Goal: Feedback & Contribution: Contribute content

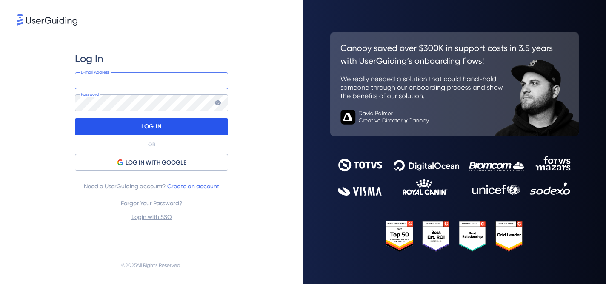
type input "comunicacao@tbdc.com.br"
click at [149, 121] on p "LOG IN" at bounding box center [151, 127] width 20 height 14
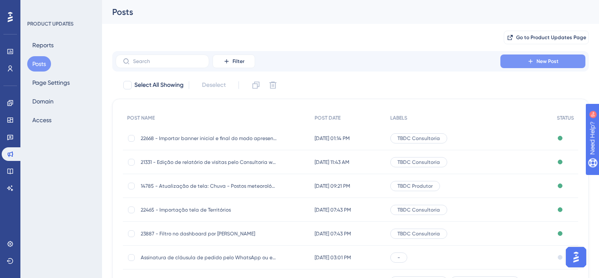
click at [536, 64] on button "New Post" at bounding box center [543, 61] width 85 height 14
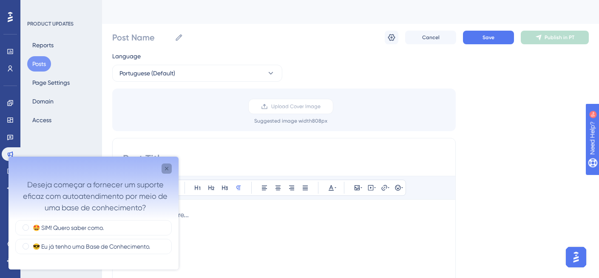
click at [169, 172] on div "Close survey" at bounding box center [167, 168] width 10 height 10
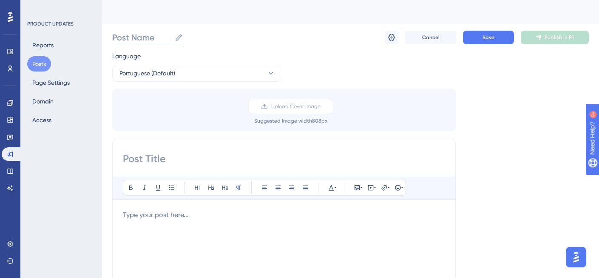
click at [151, 37] on input "Post Name" at bounding box center [141, 37] width 59 height 12
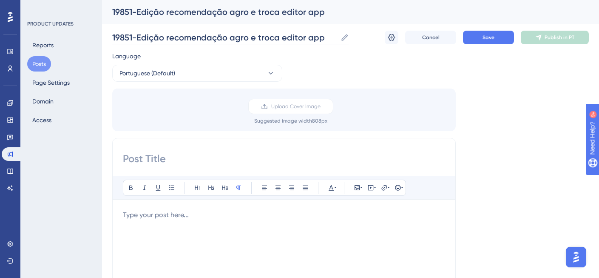
type input "19851-Edição recomendação agro e troca editor app"
click at [151, 157] on input at bounding box center [284, 159] width 322 height 14
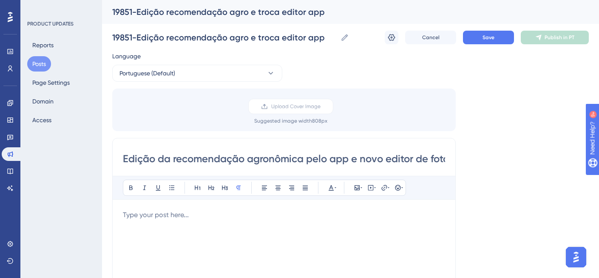
scroll to position [0, 10]
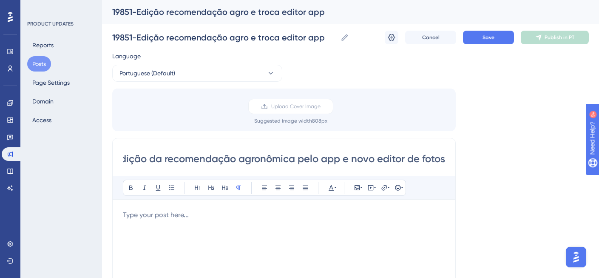
drag, startPoint x: 124, startPoint y: 158, endPoint x: 481, endPoint y: 162, distance: 356.9
click at [481, 162] on div "Language Portuguese (Default) Upload Cover Image Suggested image width 808 px E…" at bounding box center [350, 253] width 477 height 404
click at [259, 164] on input "Edição da recomendação agronômica pelo app e novo editor de fotos" at bounding box center [284, 159] width 322 height 14
click at [259, 163] on input "Edição da recomendação agronômica pelo app e novo editor de fotos" at bounding box center [284, 159] width 322 height 14
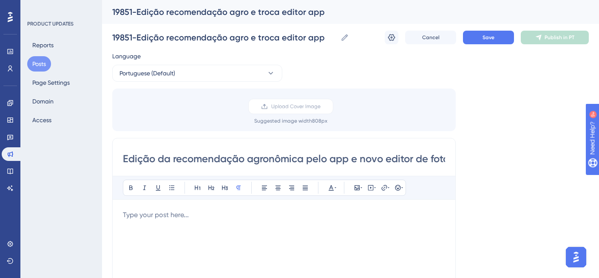
click at [259, 163] on input "Edição da recomendação agronômica pelo app e novo editor de fotos" at bounding box center [284, 159] width 322 height 14
paste input "Novidades: edição n"
click at [214, 157] on input "Novidades: edição no app e novo editor de fotos" at bounding box center [284, 159] width 322 height 14
type input "Novidades: edição de recomendação no app e novo editor de fotos"
click at [169, 213] on p at bounding box center [284, 215] width 322 height 10
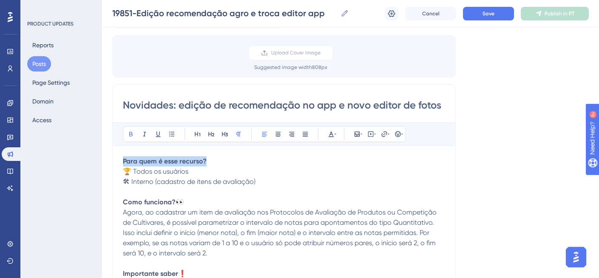
drag, startPoint x: 214, startPoint y: 161, endPoint x: 108, endPoint y: 152, distance: 105.8
click at [111, 154] on div "Performance Users Engagement Widgets Feedback Product Updates Knowledge Base AI…" at bounding box center [350, 259] width 497 height 633
click at [198, 134] on icon at bounding box center [197, 134] width 7 height 7
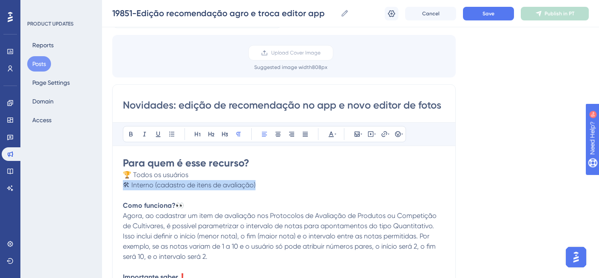
drag, startPoint x: 269, startPoint y: 184, endPoint x: 104, endPoint y: 184, distance: 165.1
click at [104, 184] on div "Performance Users Engagement Widgets Feedback Product Updates Knowledge Base AI…" at bounding box center [350, 259] width 497 height 633
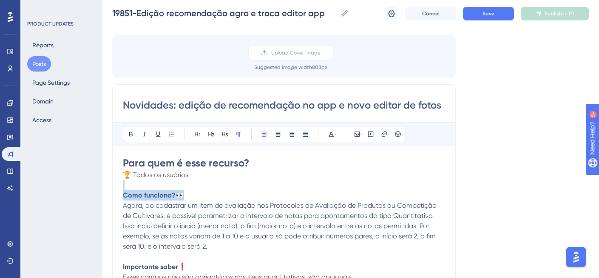
drag, startPoint x: 200, startPoint y: 195, endPoint x: 126, endPoint y: 205, distance: 74.2
click at [102, 188] on div "Performance Users Engagement Widgets Feedback Product Updates Knowledge Base AI…" at bounding box center [350, 259] width 497 height 633
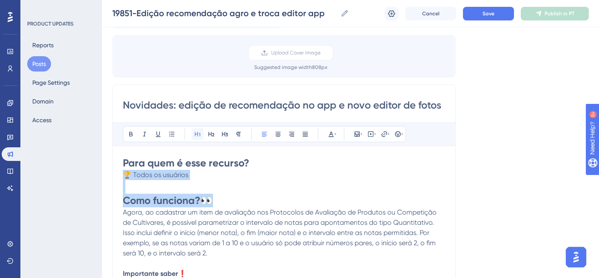
click at [200, 132] on icon at bounding box center [197, 134] width 7 height 7
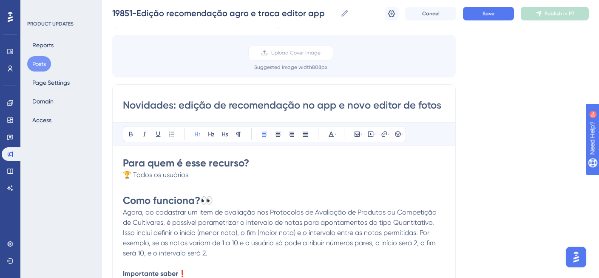
click at [250, 214] on span "Agora, ao cadastrar um item de avaliação nos Protocolos de Avaliação de Produto…" at bounding box center [281, 232] width 316 height 49
click at [219, 200] on h1 "Como funciona? 👀" at bounding box center [284, 201] width 322 height 14
click at [153, 185] on h1 at bounding box center [284, 187] width 322 height 14
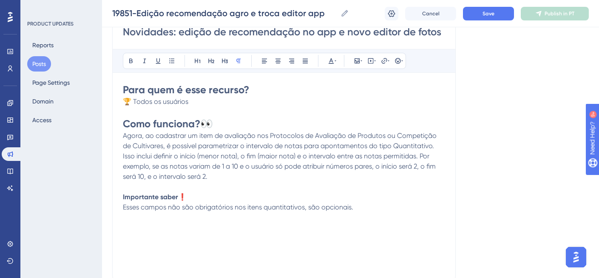
scroll to position [132, 0]
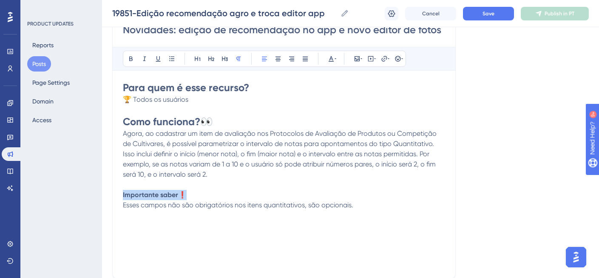
drag, startPoint x: 191, startPoint y: 191, endPoint x: 105, endPoint y: 192, distance: 85.1
click at [105, 192] on div "Performance Users Engagement Widgets Feedback Product Updates Knowledge Base AI…" at bounding box center [350, 184] width 497 height 633
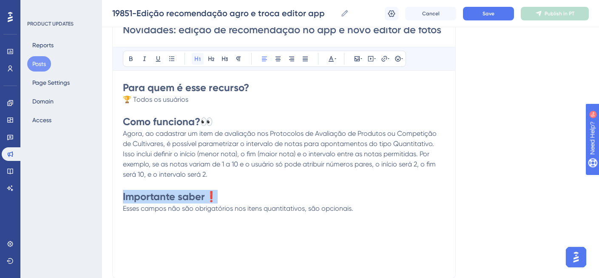
click at [199, 57] on icon at bounding box center [197, 58] width 7 height 7
click at [265, 136] on span "Agora, ao cadastrar um item de avaliação nos Protocolos de Avaliação de Produto…" at bounding box center [281, 153] width 316 height 49
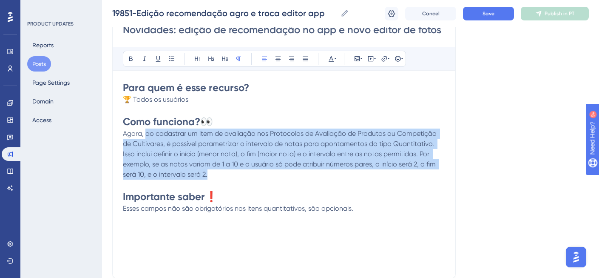
drag, startPoint x: 215, startPoint y: 177, endPoint x: 145, endPoint y: 136, distance: 81.6
click at [145, 136] on p "Agora, ao cadastrar um item de avaliação nos Protocolos de Avaliação de Produto…" at bounding box center [284, 153] width 322 height 51
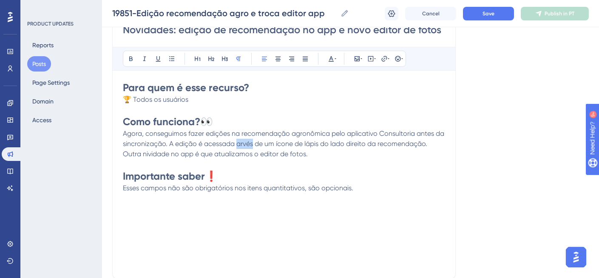
click at [242, 145] on span "Agora, conseguimos fazer edições na recomendação agronômica pelo aplicativo Con…" at bounding box center [284, 138] width 323 height 18
click at [315, 155] on p "Outra novidade no app é que atualizamos o editor de fotos." at bounding box center [284, 154] width 322 height 10
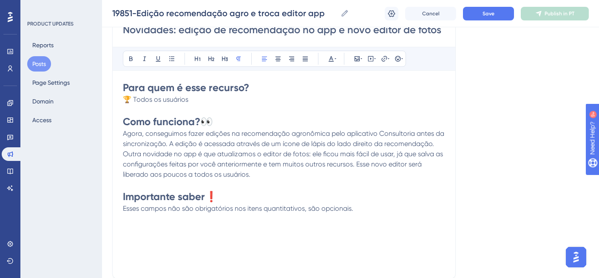
drag, startPoint x: 356, startPoint y: 212, endPoint x: 94, endPoint y: 211, distance: 261.2
click at [102, 211] on div "Performance Users Engagement Widgets Feedback Product Updates Knowledge Base AI…" at bounding box center [350, 184] width 497 height 633
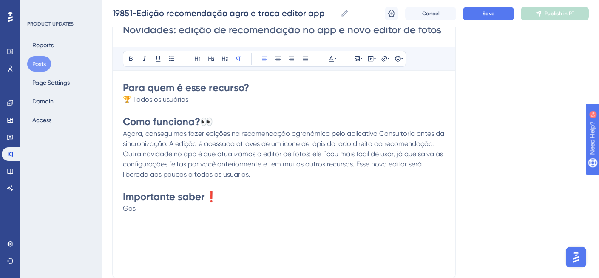
click at [119, 194] on div "Novidades: edição de recomendação no app e novo editor de fotos Bold Italic Und…" at bounding box center [284, 144] width 344 height 270
drag, startPoint x: 145, startPoint y: 208, endPoint x: 112, endPoint y: 193, distance: 35.8
click at [112, 193] on div "Novidades: edição de recomendação no app e novo editor de fotos Bold Italic Und…" at bounding box center [284, 144] width 344 height 270
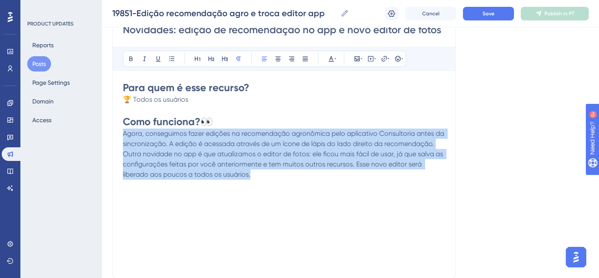
drag, startPoint x: 262, startPoint y: 172, endPoint x: 94, endPoint y: 137, distance: 171.8
click at [102, 137] on div "Performance Users Engagement Widgets Feedback Product Updates Knowledge Base AI…" at bounding box center [350, 184] width 497 height 633
copy div "Agora, conseguimos fazer edições na recomendação agronômica pelo aplicativo Con…"
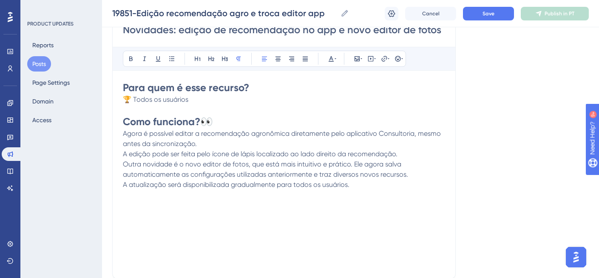
drag, startPoint x: 439, startPoint y: 133, endPoint x: 484, endPoint y: 136, distance: 44.3
click at [441, 133] on span "Agora é possível editar a recomendação agronômica diretamente pelo aplicativo C…" at bounding box center [283, 138] width 320 height 18
click at [122, 152] on div "Novidades: edição de recomendação no app e novo editor de fotos Bold Italic Und…" at bounding box center [284, 144] width 344 height 270
click at [122, 154] on div "Novidades: edição de recomendação no app e novo editor de fotos Bold Italic Und…" at bounding box center [284, 144] width 344 height 270
click at [124, 154] on span "A edição pode ser feita pelo ícone de lápis localizado ao lado direito da recom…" at bounding box center [260, 154] width 275 height 8
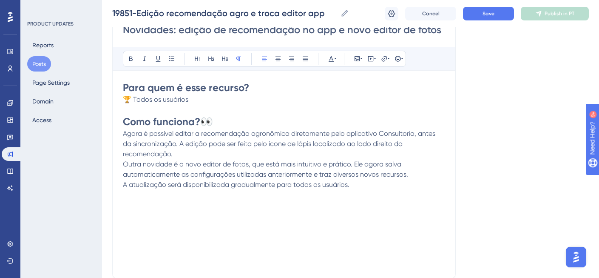
click at [123, 133] on div "Novidades: edição de recomendação no app e novo editor de fotos Bold Italic Und…" at bounding box center [284, 144] width 344 height 270
click at [124, 132] on span "Agora é possível editar a recomendação agronômica diretamente pelo aplicativo C…" at bounding box center [280, 143] width 314 height 29
click at [402, 55] on icon at bounding box center [403, 58] width 2 height 7
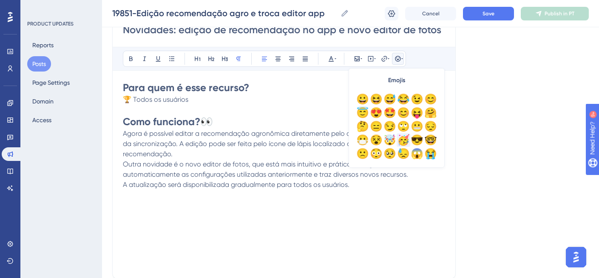
scroll to position [66, 0]
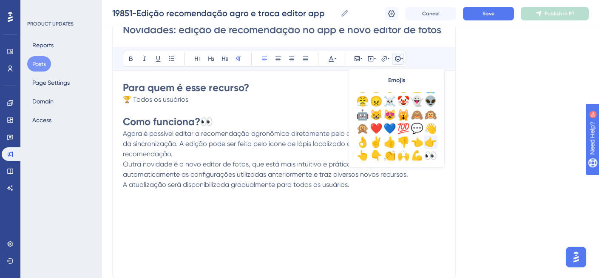
click at [431, 138] on div "👉" at bounding box center [431, 142] width 14 height 14
click at [121, 161] on div "Novidades: edição de recomendação no app e novo editor de fotos Bold Italic Und…" at bounding box center [284, 144] width 344 height 270
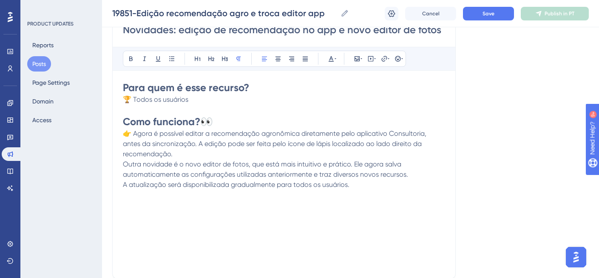
click at [123, 163] on span "Outra novidade é o novo editor de fotos, que está mais intuitivo e prático. Ele…" at bounding box center [265, 169] width 285 height 18
click at [399, 61] on icon at bounding box center [398, 58] width 7 height 7
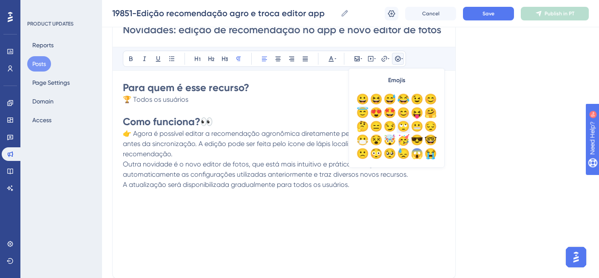
scroll to position [62, 0]
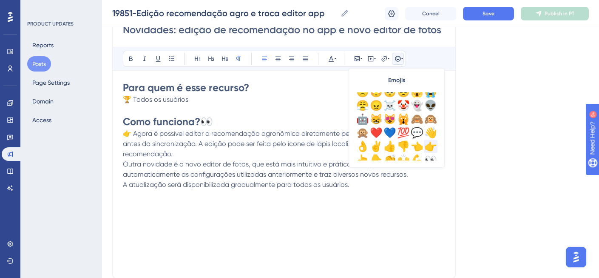
click at [434, 145] on div "👉" at bounding box center [431, 147] width 14 height 14
click at [382, 219] on div "Para quem é esse recurso? 🏆 Todos os usuários Como funciona? 👀 👉 Agora é possív…" at bounding box center [284, 174] width 322 height 187
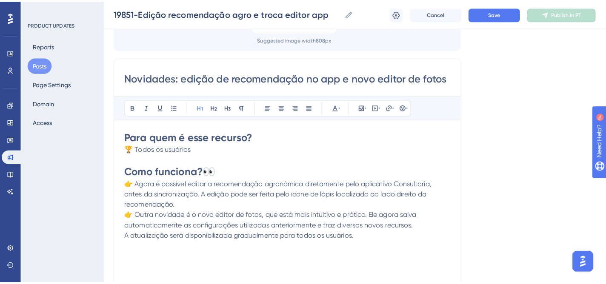
scroll to position [0, 0]
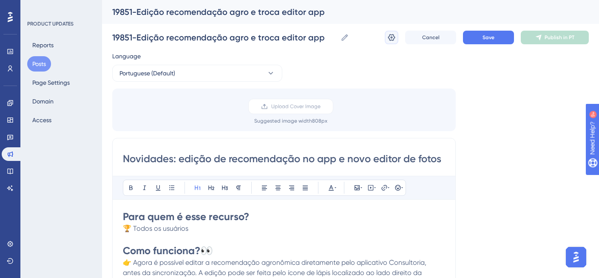
click at [393, 40] on icon at bounding box center [391, 37] width 7 height 7
click at [388, 38] on icon at bounding box center [392, 37] width 9 height 9
click at [393, 37] on icon at bounding box center [392, 37] width 9 height 9
click at [481, 35] on button "Save" at bounding box center [488, 38] width 51 height 14
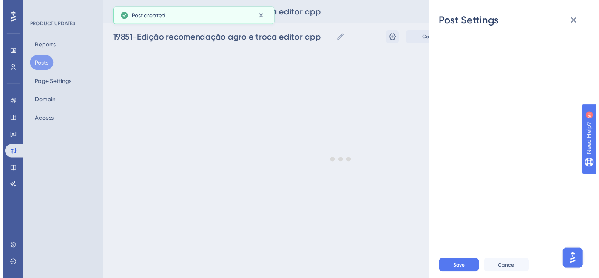
scroll to position [57, 0]
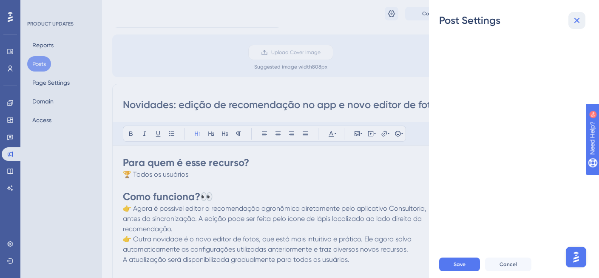
click at [577, 22] on icon at bounding box center [577, 20] width 10 height 10
click at [579, 19] on icon at bounding box center [577, 20] width 10 height 10
click at [324, 203] on div "Post Settings Save Cancel" at bounding box center [299, 139] width 599 height 278
click at [336, 162] on div "Post Settings Save Cancel" at bounding box center [299, 139] width 599 height 278
click at [576, 21] on icon at bounding box center [578, 21] width 6 height 6
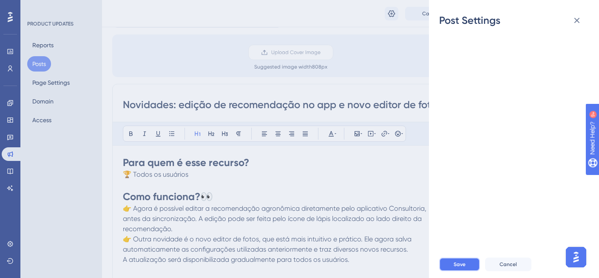
click at [459, 268] on span "Save" at bounding box center [460, 264] width 12 height 7
click at [503, 75] on div at bounding box center [517, 138] width 157 height 223
click at [575, 17] on icon at bounding box center [577, 20] width 10 height 10
click at [340, 160] on div "Post Settings Save Cancel" at bounding box center [299, 139] width 599 height 278
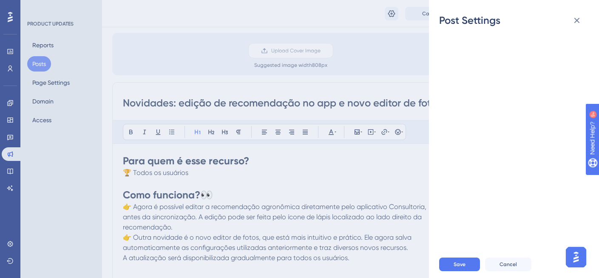
click at [343, 149] on div "Post Settings Save Cancel" at bounding box center [299, 139] width 599 height 278
drag, startPoint x: 579, startPoint y: 19, endPoint x: 299, endPoint y: 44, distance: 280.6
click at [579, 19] on icon at bounding box center [577, 20] width 10 height 10
click at [263, 18] on div "Post Settings Save Cancel" at bounding box center [299, 139] width 599 height 278
click at [35, 83] on div "Post Settings Save Cancel" at bounding box center [299, 139] width 599 height 278
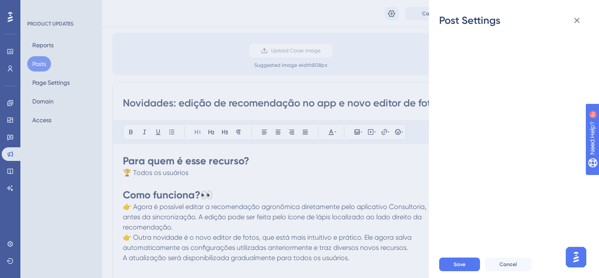
click at [210, 44] on div "Post Settings Save Cancel" at bounding box center [299, 139] width 599 height 278
click at [508, 268] on span "Cancel" at bounding box center [508, 264] width 17 height 7
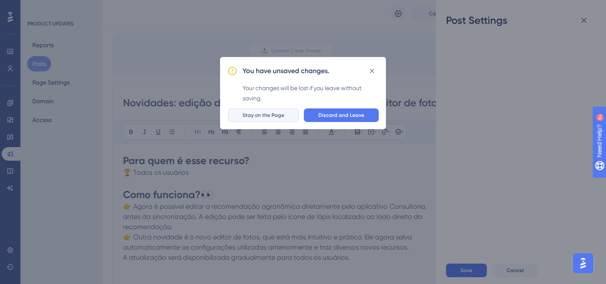
click at [278, 117] on span "Stay on the Page" at bounding box center [263, 115] width 42 height 7
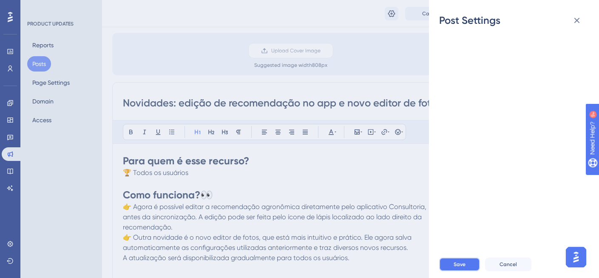
click at [462, 268] on span "Save" at bounding box center [460, 264] width 12 height 7
click at [580, 20] on icon at bounding box center [577, 20] width 10 height 10
click at [509, 268] on span "Cancel" at bounding box center [508, 264] width 17 height 7
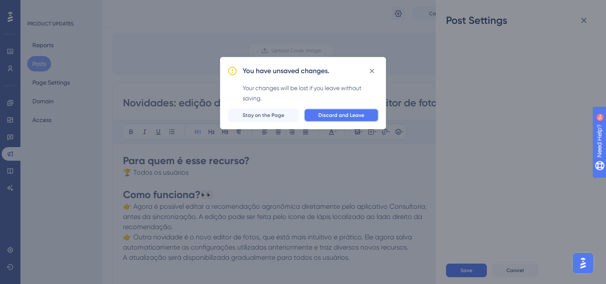
click at [350, 118] on span "Discard and Leave" at bounding box center [341, 115] width 46 height 7
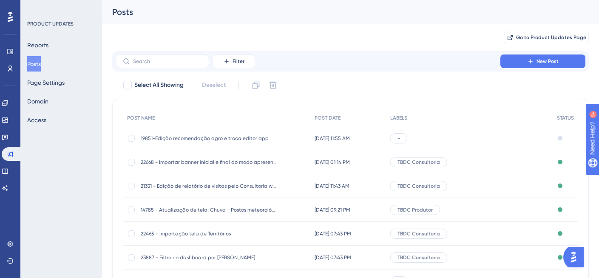
click at [225, 137] on span "19851-Edição recomendação agro e troca editor app" at bounding box center [209, 138] width 136 height 7
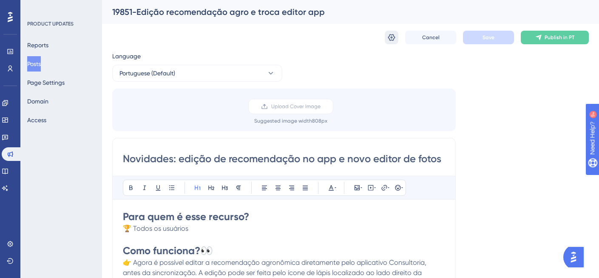
click at [396, 39] on button at bounding box center [392, 38] width 14 height 14
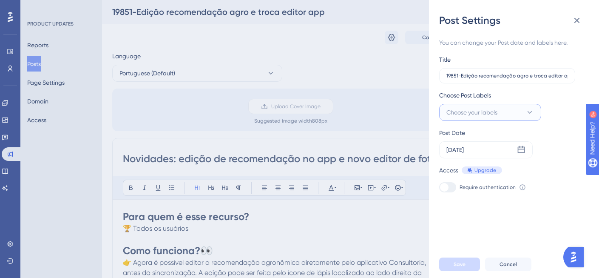
click at [502, 110] on button "Choose your labels" at bounding box center [490, 112] width 102 height 17
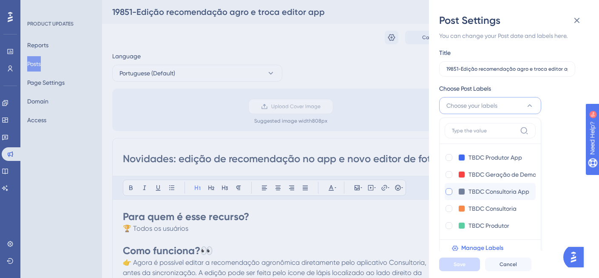
click at [451, 191] on div at bounding box center [449, 191] width 7 height 7
checkbox input "true"
click at [456, 268] on span "Save" at bounding box center [460, 264] width 12 height 7
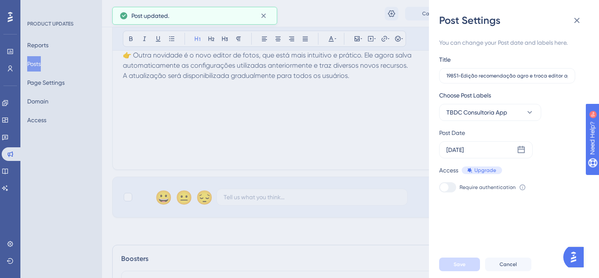
scroll to position [297, 0]
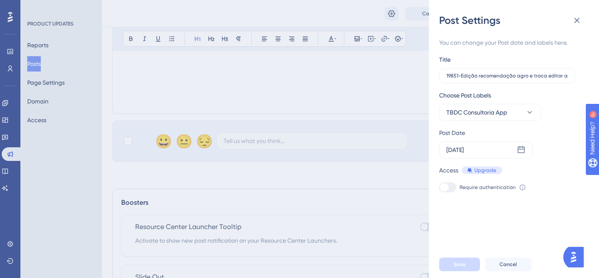
click at [129, 140] on div "Post Settings You can change your Post date and labels here. Title 19851-Edição…" at bounding box center [299, 139] width 599 height 278
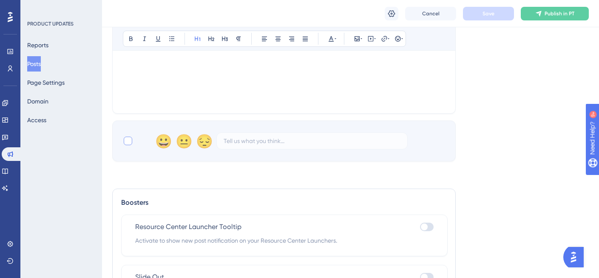
click at [129, 143] on div at bounding box center [128, 141] width 9 height 9
checkbox input "true"
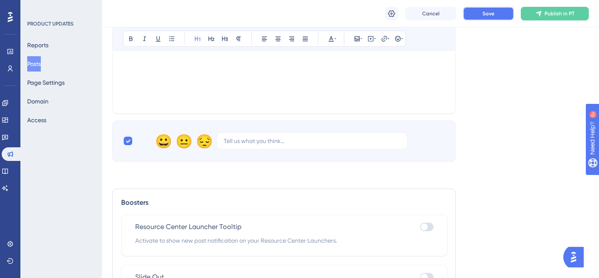
click at [490, 17] on span "Save" at bounding box center [489, 13] width 12 height 7
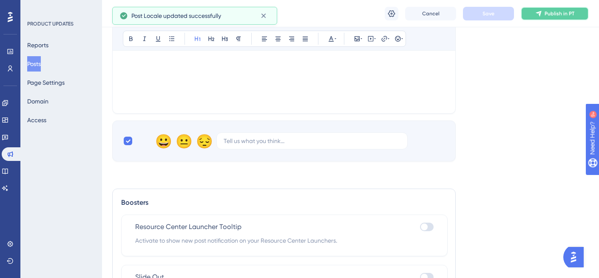
click at [562, 13] on span "Publish in PT" at bounding box center [560, 13] width 30 height 7
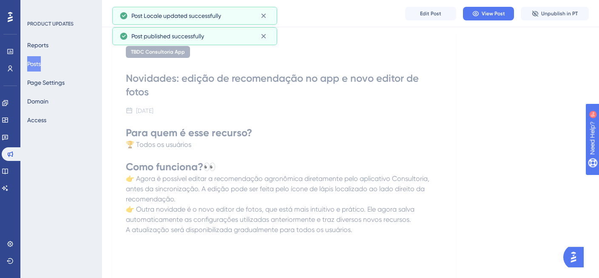
scroll to position [0, 0]
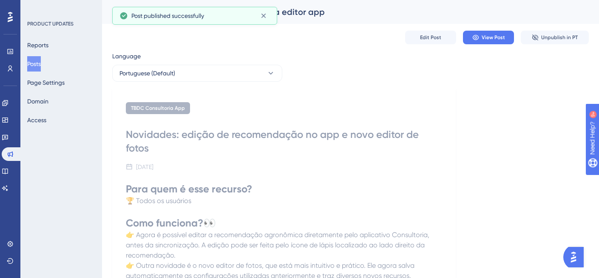
click at [39, 62] on button "Posts" at bounding box center [34, 63] width 14 height 15
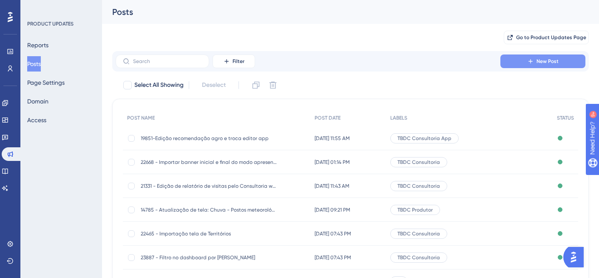
click at [520, 59] on button "New Post" at bounding box center [543, 61] width 85 height 14
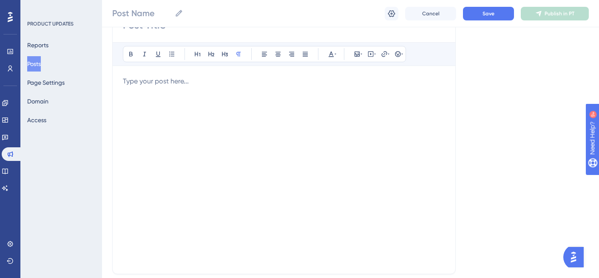
scroll to position [132, 0]
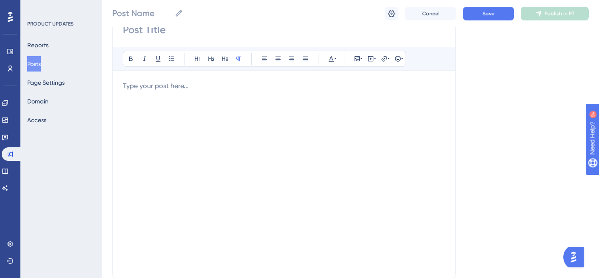
click at [168, 109] on div at bounding box center [284, 174] width 322 height 187
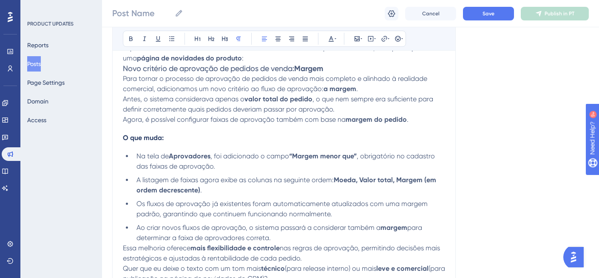
scroll to position [0, 0]
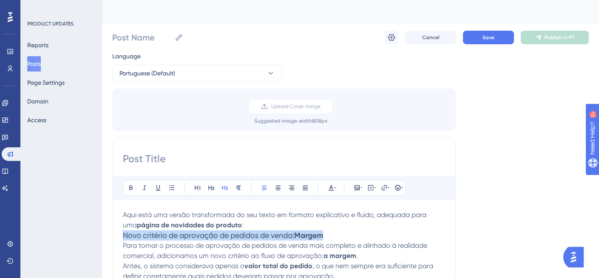
drag, startPoint x: 336, startPoint y: 234, endPoint x: 114, endPoint y: 234, distance: 222.1
copy h3 "Novo critério de aprovação de pedidos de venda: [PERSON_NAME]"
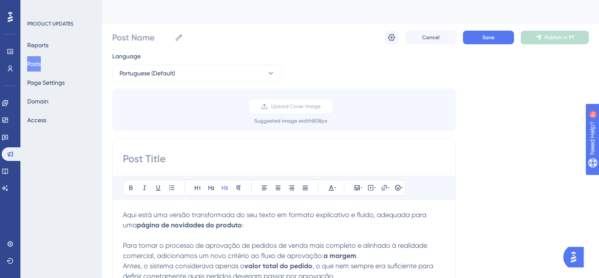
click at [150, 158] on input at bounding box center [284, 159] width 322 height 14
paste input "Novo critério de aprovação de pedidos de venda: [PERSON_NAME]"
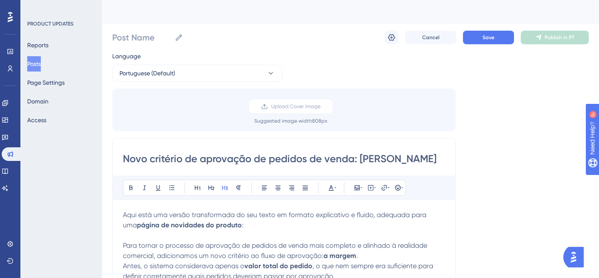
scroll to position [70, 0]
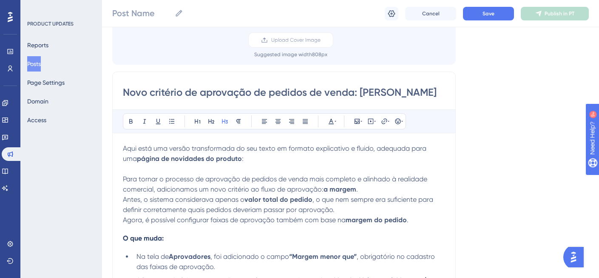
type input "Novo critério de aprovação de pedidos de venda: [PERSON_NAME]"
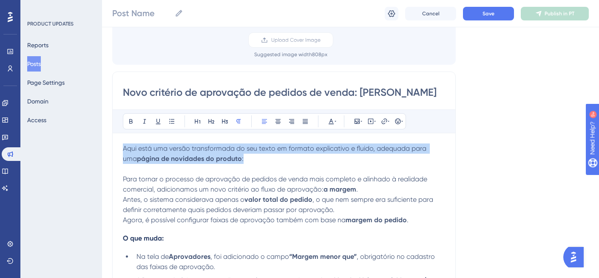
drag, startPoint x: 249, startPoint y: 160, endPoint x: 113, endPoint y: 142, distance: 136.8
click at [113, 142] on div "Novo critério de aprovação de pedidos de venda: Margem Bold Italic Underline Bu…" at bounding box center [284, 232] width 344 height 323
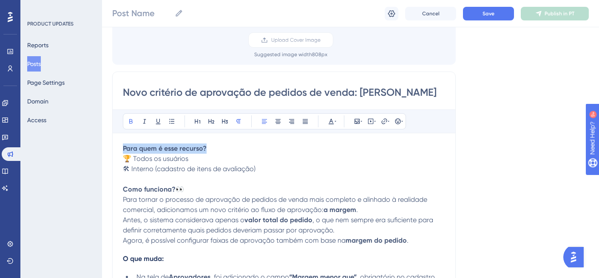
drag, startPoint x: 210, startPoint y: 147, endPoint x: 88, endPoint y: 141, distance: 121.8
click at [194, 122] on button at bounding box center [198, 121] width 12 height 12
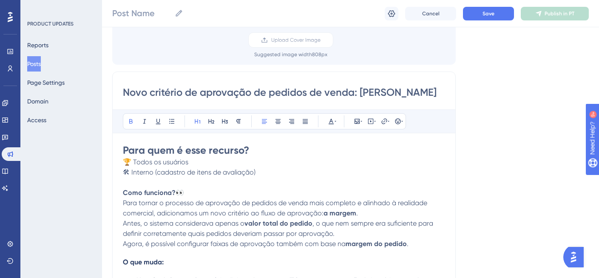
click at [249, 177] on p "🛠 Interno (cadastro de itens de avaliação)" at bounding box center [284, 172] width 322 height 10
drag, startPoint x: 269, startPoint y: 173, endPoint x: 155, endPoint y: 168, distance: 114.5
click at [155, 168] on p "🛠 Interno (cadastro de itens de avaliação)" at bounding box center [284, 172] width 322 height 10
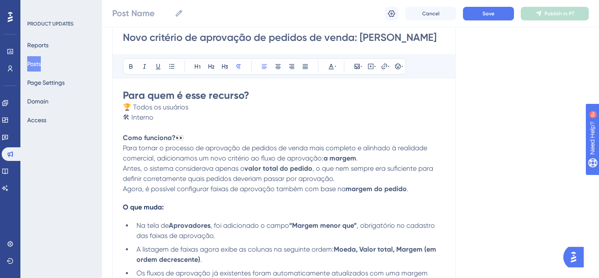
scroll to position [138, 0]
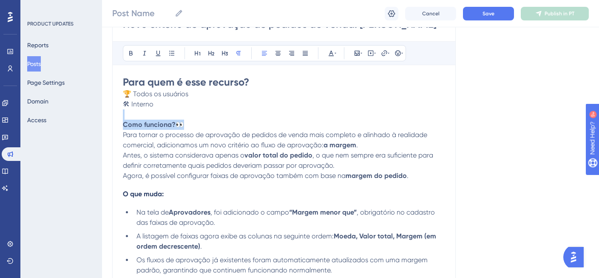
drag, startPoint x: 189, startPoint y: 121, endPoint x: 133, endPoint y: 77, distance: 71.2
click at [102, 116] on div "Performance Users Engagement Widgets Feedback Product Updates Knowledge Base AI…" at bounding box center [350, 217] width 497 height 710
click at [196, 51] on icon at bounding box center [197, 53] width 7 height 7
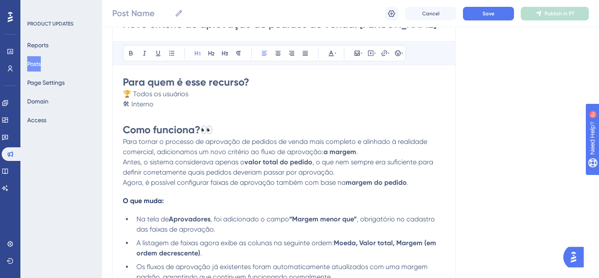
click at [245, 168] on p "Antes, o sistema considerava apenas o valor total do pedido , o que nem sempre …" at bounding box center [284, 172] width 322 height 31
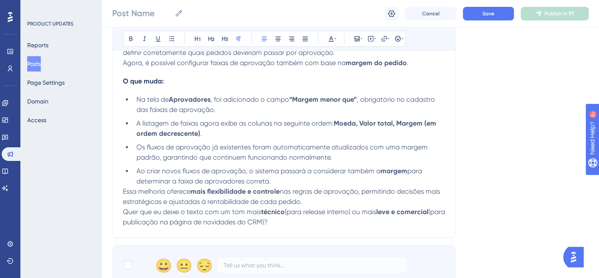
scroll to position [258, 0]
drag, startPoint x: 304, startPoint y: 223, endPoint x: 98, endPoint y: 211, distance: 205.9
click at [102, 211] on div "Performance Users Engagement Widgets Feedback Product Updates Knowledge Base AI…" at bounding box center [350, 100] width 497 height 717
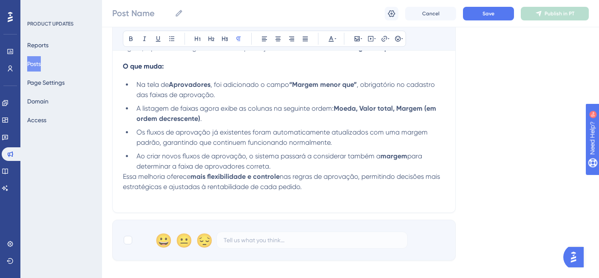
scroll to position [280, 0]
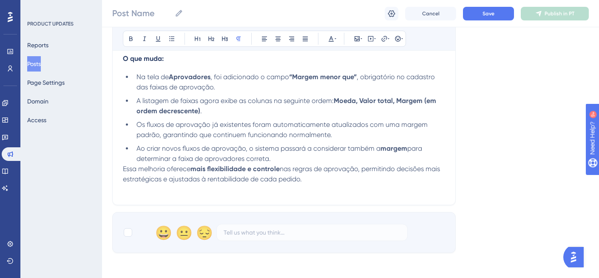
click at [290, 159] on li "Ao criar novos fluxos de aprovação, o sistema passará a considerar também a mar…" at bounding box center [289, 153] width 312 height 20
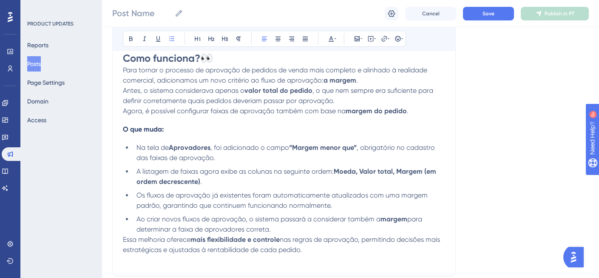
scroll to position [301, 0]
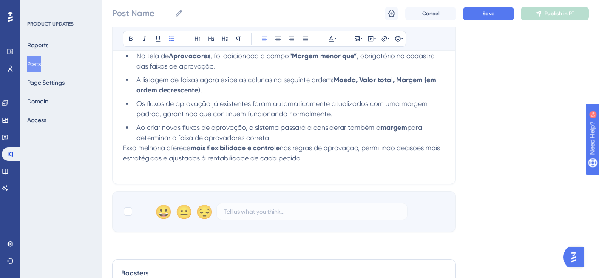
click at [117, 150] on div "Novo critério de aprovação de pedidos de venda: Margem Bold Italic Underline Bu…" at bounding box center [284, 12] width 344 height 344
drag, startPoint x: 448, startPoint y: 148, endPoint x: 236, endPoint y: 144, distance: 212.3
click at [143, 151] on div "Novo critério de aprovação de pedidos de venda: Margem Bold Italic Underline Bu…" at bounding box center [284, 12] width 344 height 344
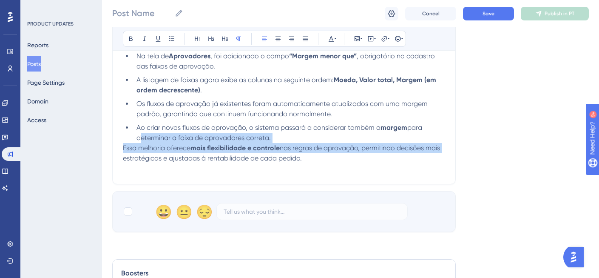
drag, startPoint x: 444, startPoint y: 149, endPoint x: 100, endPoint y: 143, distance: 343.8
click at [102, 143] on div "Performance Users Engagement Widgets Feedback Product Updates Knowledge Base AI…" at bounding box center [350, 52] width 497 height 707
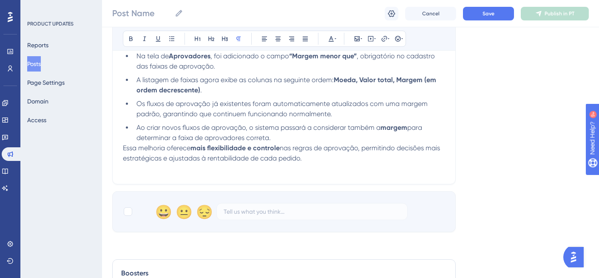
click at [374, 171] on p at bounding box center [284, 168] width 322 height 10
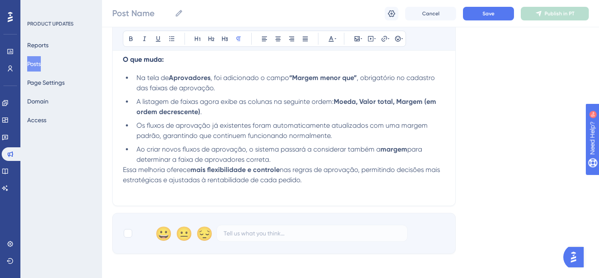
scroll to position [278, 0]
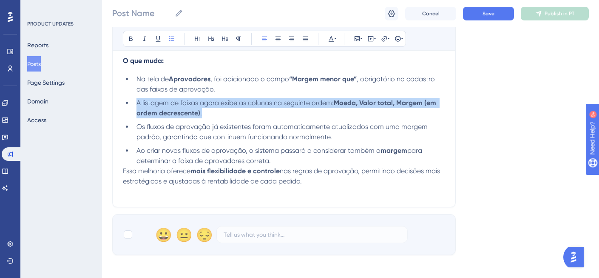
drag, startPoint x: 211, startPoint y: 116, endPoint x: 114, endPoint y: 102, distance: 97.9
click at [114, 102] on div "Novo critério de aprovação de pedidos de venda: Margem Bold Italic Underline Bu…" at bounding box center [284, 35] width 344 height 344
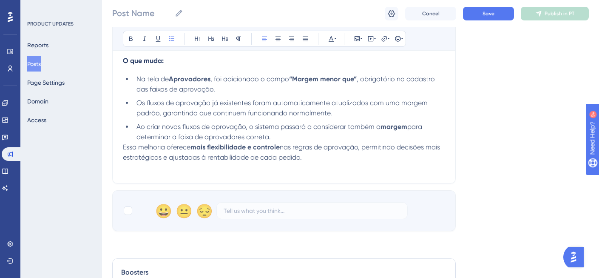
click at [282, 137] on li "Ao criar novos fluxos de aprovação, o sistema passará a considerar também a mar…" at bounding box center [289, 132] width 312 height 20
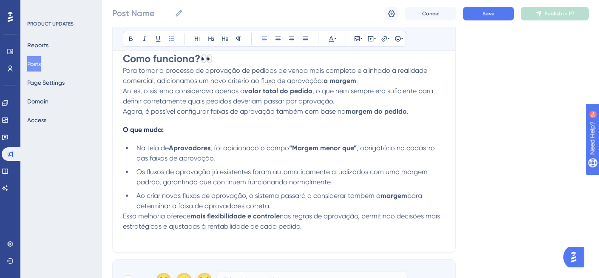
scroll to position [209, 0]
click at [317, 225] on p "Essa melhoria oferece mais flexibilidade e controle nas regras de aprovação, pe…" at bounding box center [284, 221] width 322 height 20
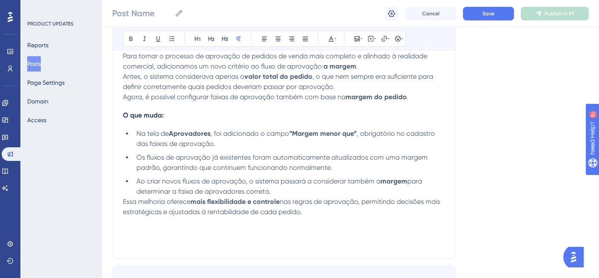
scroll to position [328, 0]
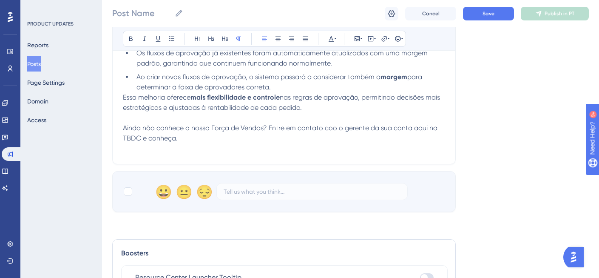
click at [124, 126] on span "Ainda não conhece o nosso Força de Vendas? Entre em contato coo o gerente da su…" at bounding box center [281, 133] width 316 height 18
click at [399, 39] on icon at bounding box center [398, 38] width 7 height 7
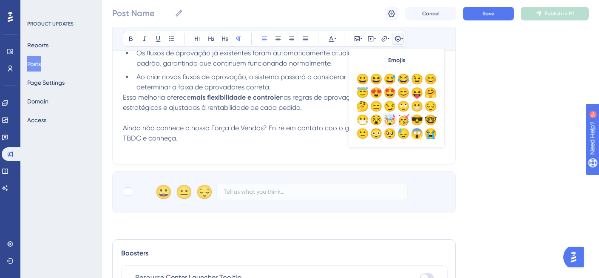
click at [390, 117] on div "🤯" at bounding box center [390, 120] width 14 height 14
click at [243, 143] on p "🤯 Ainda não conhece o nosso Força de Vendas? Entre em contato coo o gerente da …" at bounding box center [284, 133] width 322 height 20
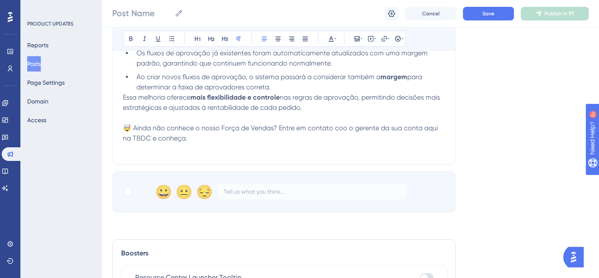
click at [128, 125] on span "🤯 Ainda não conhece o nosso Força de Vendas? Entre em contato coo o gerente da …" at bounding box center [281, 133] width 317 height 18
click at [398, 37] on icon at bounding box center [398, 38] width 7 height 7
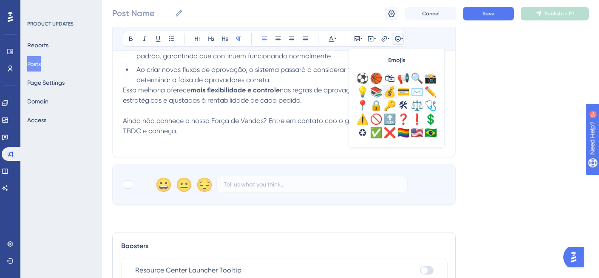
scroll to position [271, 0]
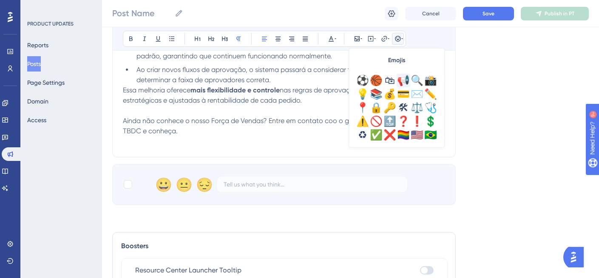
click at [401, 79] on div "📢" at bounding box center [404, 81] width 14 height 14
click at [234, 146] on p at bounding box center [284, 141] width 322 height 10
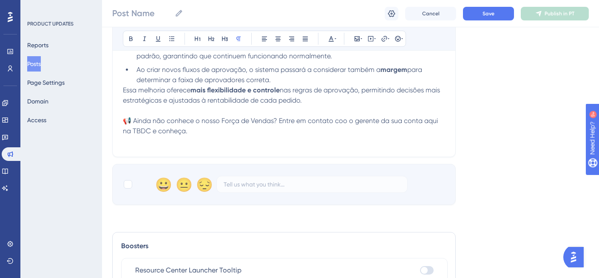
drag, startPoint x: 344, startPoint y: 122, endPoint x: 352, endPoint y: 122, distance: 8.1
click at [344, 122] on span "📢 Ainda não conhece o nosso Força de Vendas? Entre em contato coo o gerente da …" at bounding box center [281, 126] width 317 height 18
click at [130, 185] on div at bounding box center [128, 184] width 9 height 9
checkbox input "true"
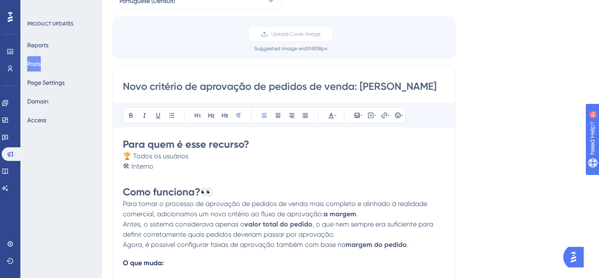
scroll to position [0, 0]
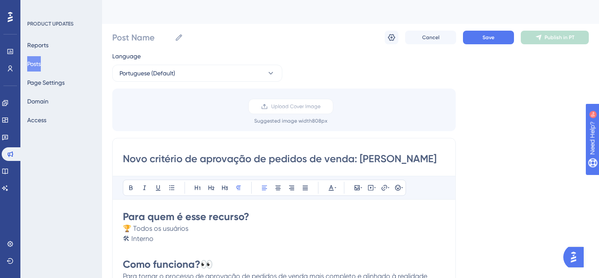
click at [291, 159] on input "Novo critério de aprovação de pedidos de venda: [PERSON_NAME]" at bounding box center [284, 159] width 322 height 14
click at [174, 30] on label "Post Name" at bounding box center [147, 37] width 71 height 15
click at [171, 31] on input "Post Name" at bounding box center [141, 37] width 59 height 12
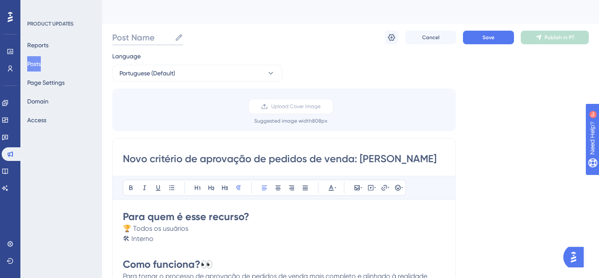
paste input "Novo critério de aprovação de pedidos de venda: [PERSON_NAME]"
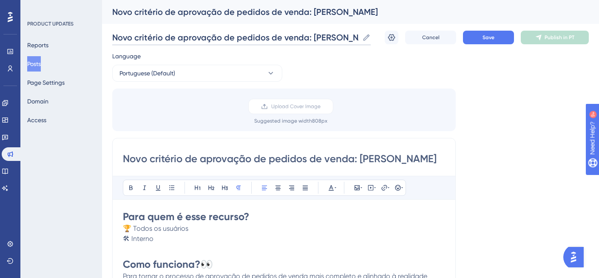
click at [112, 38] on input "Novo critério de aprovação de pedidos de venda: [PERSON_NAME]" at bounding box center [235, 37] width 247 height 12
type input "22449-Novo critério de aprovação de pedidos de venda: [PERSON_NAME]"
click at [385, 237] on p "🛠 Interno" at bounding box center [284, 239] width 322 height 10
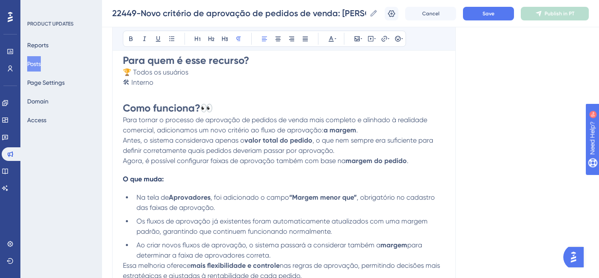
scroll to position [287, 0]
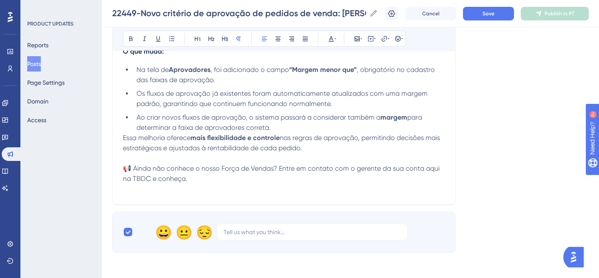
click at [192, 177] on p "📢 Ainda não conhece o nosso Força de Vendas? Entre em contato com o gerente da …" at bounding box center [284, 173] width 322 height 20
click at [494, 15] on span "Save" at bounding box center [489, 13] width 12 height 7
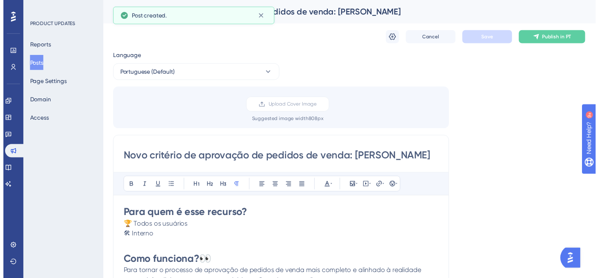
scroll to position [193, 0]
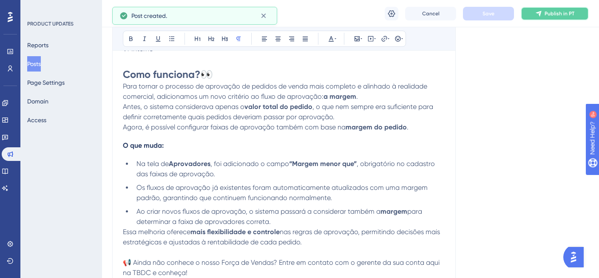
click at [556, 12] on span "Publish in PT" at bounding box center [560, 13] width 30 height 7
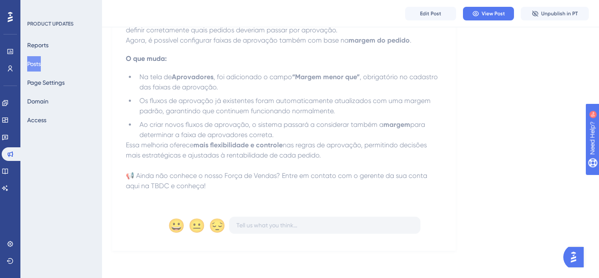
scroll to position [0, 0]
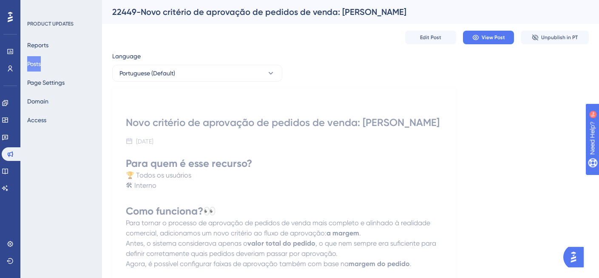
click at [41, 66] on button "Posts" at bounding box center [34, 63] width 14 height 15
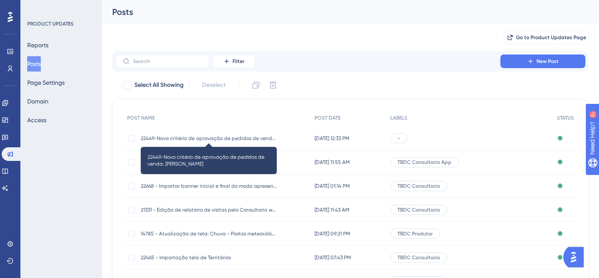
click at [220, 136] on span "22449-Novo critério de aprovação de pedidos de venda: [PERSON_NAME]" at bounding box center [209, 138] width 136 height 7
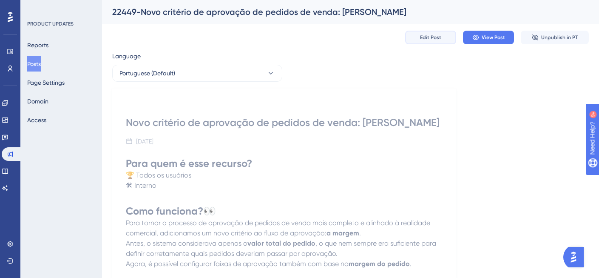
click at [423, 39] on span "Edit Post" at bounding box center [430, 37] width 21 height 7
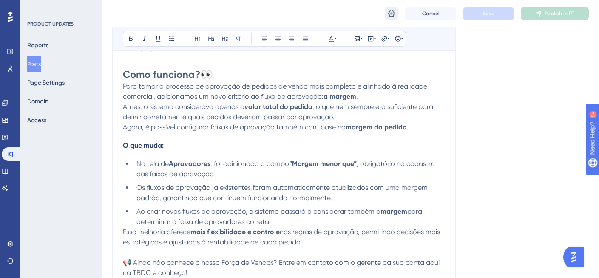
click at [388, 14] on icon at bounding box center [392, 13] width 9 height 9
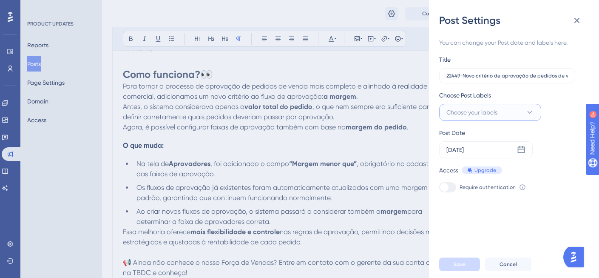
click at [488, 109] on span "Choose your labels" at bounding box center [472, 112] width 51 height 10
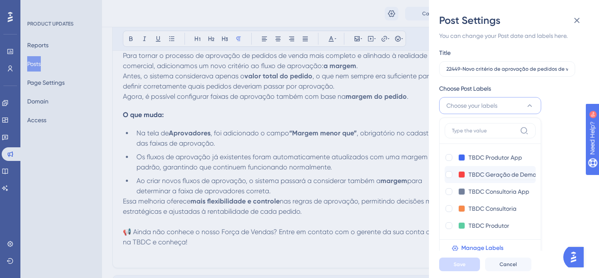
scroll to position [255, 0]
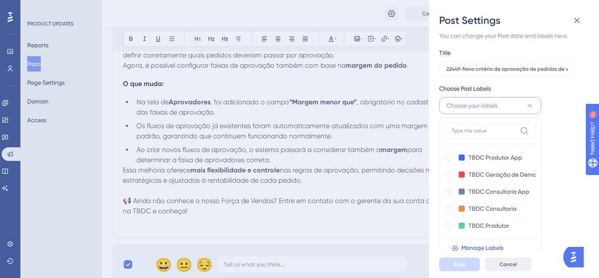
click at [506, 268] on span "Cancel" at bounding box center [508, 264] width 17 height 7
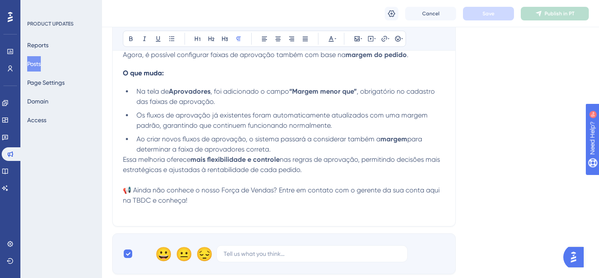
scroll to position [365, 0]
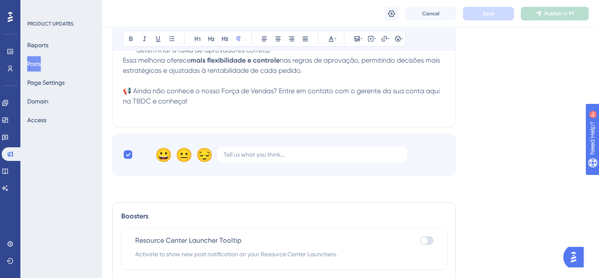
click at [185, 108] on p at bounding box center [284, 111] width 322 height 10
click at [490, 14] on span "Save" at bounding box center [489, 13] width 12 height 7
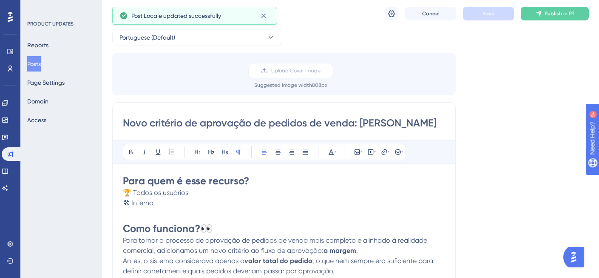
scroll to position [0, 0]
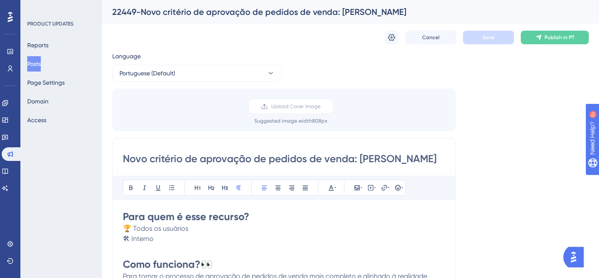
click at [39, 63] on button "Posts" at bounding box center [34, 63] width 14 height 15
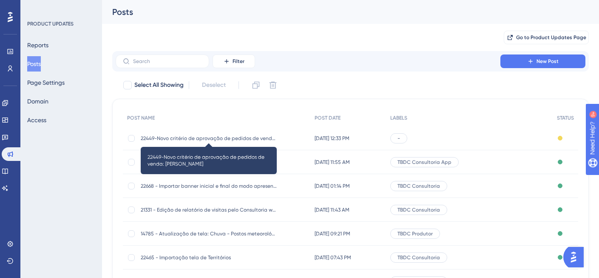
click at [245, 137] on span "22449-Novo critério de aprovação de pedidos de venda: [PERSON_NAME]" at bounding box center [209, 138] width 136 height 7
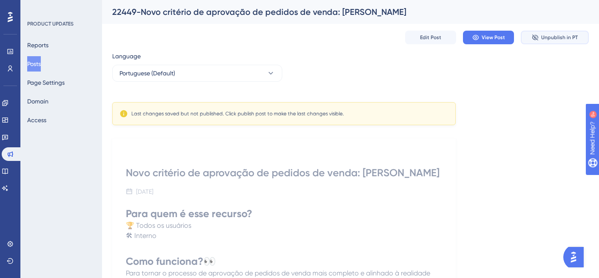
click at [562, 36] on span "Unpublish in PT" at bounding box center [560, 37] width 37 height 7
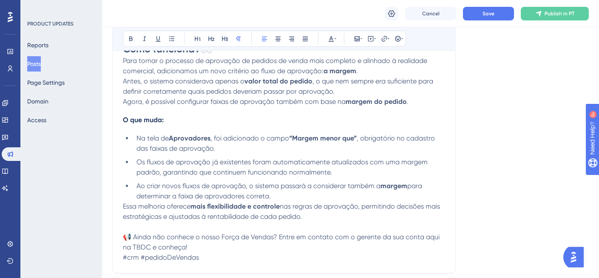
scroll to position [117, 0]
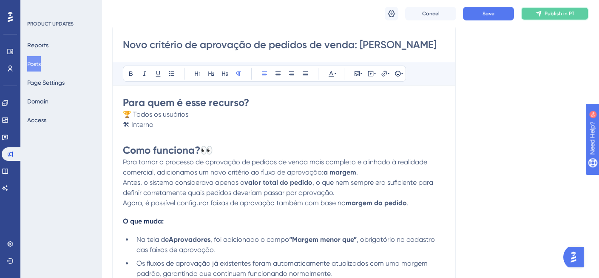
click at [554, 15] on span "Publish in PT" at bounding box center [560, 13] width 30 height 7
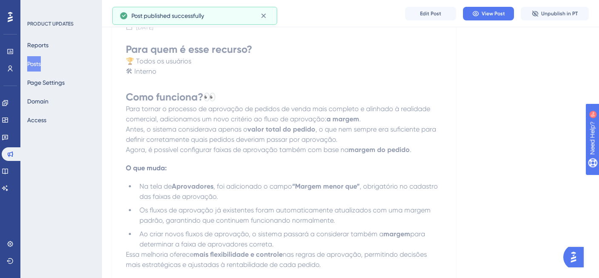
click at [38, 62] on button "Posts" at bounding box center [34, 63] width 14 height 15
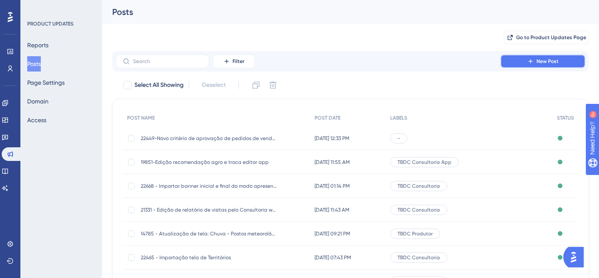
click at [533, 64] on icon at bounding box center [530, 61] width 7 height 7
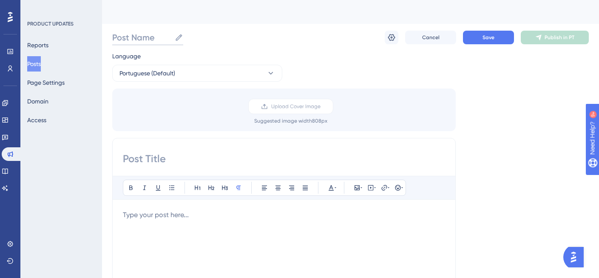
click at [165, 38] on input "Post Name" at bounding box center [141, 37] width 59 height 12
paste input "21536 - Dashboard para o Tracking de Produtos"
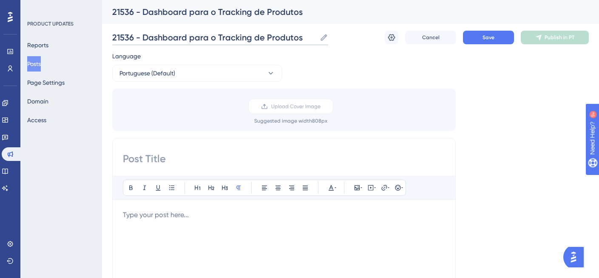
drag, startPoint x: 217, startPoint y: 36, endPoint x: 248, endPoint y: 37, distance: 31.1
click at [248, 37] on input "21536 - Dashboard para o Tracking de Produtos" at bounding box center [214, 37] width 204 height 12
drag, startPoint x: 271, startPoint y: 38, endPoint x: 219, endPoint y: 37, distance: 52.3
click at [219, 37] on input "21536 - Dashboard para o Planejamento de venda de produtos" at bounding box center [239, 37] width 254 height 12
type input "21536 - Dashboard para o Gestão de venda de produtos"
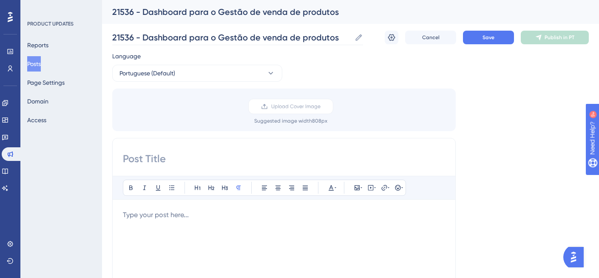
click at [272, 44] on label "21536 - Dashboard para o Gestão de venda de produtos 21536 - Dashboard para o G…" at bounding box center [237, 37] width 251 height 15
click at [272, 43] on input "21536 - Dashboard para o Gestão de venda de produtos" at bounding box center [231, 37] width 239 height 12
drag, startPoint x: 142, startPoint y: 36, endPoint x: 333, endPoint y: 43, distance: 191.6
click at [333, 43] on label "21536 - Dashboard para o Gestão de venda de produtos 21536 - Dashboard para o G…" at bounding box center [237, 37] width 251 height 15
click at [146, 152] on input at bounding box center [284, 159] width 322 height 14
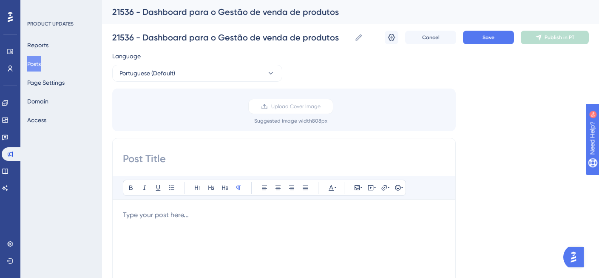
paste input "Dashboard para o Gestão de venda de produtos"
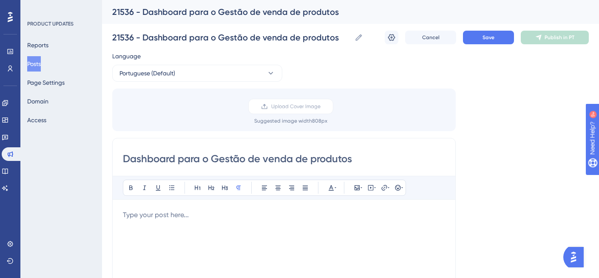
click at [204, 158] on input "Dashboard para o Gestão de venda de produtos" at bounding box center [284, 159] width 322 height 14
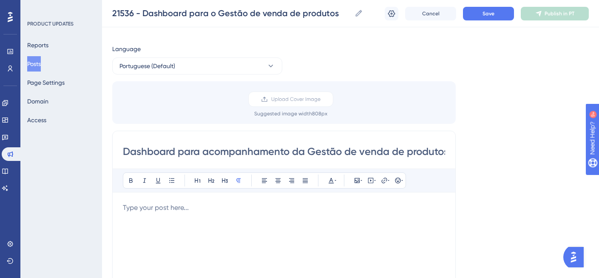
scroll to position [53, 0]
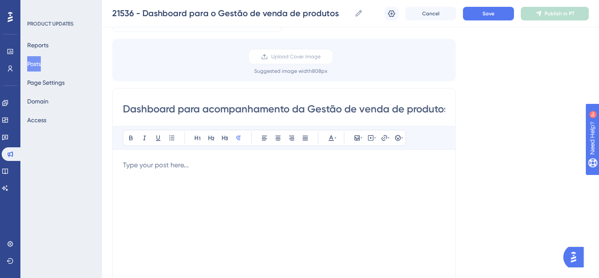
click at [233, 166] on p at bounding box center [284, 165] width 322 height 10
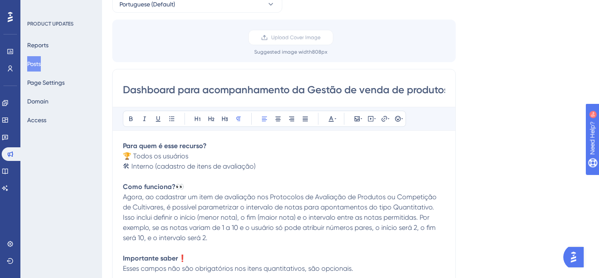
scroll to position [69, 0]
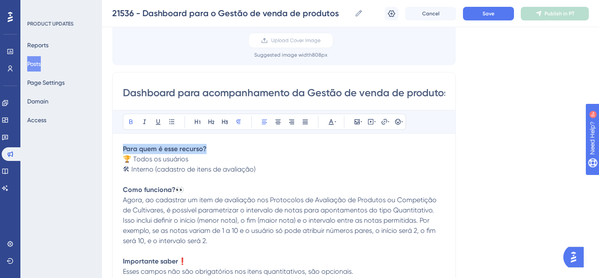
drag, startPoint x: 208, startPoint y: 147, endPoint x: 96, endPoint y: 149, distance: 112.3
click at [102, 149] on div "Performance Users Engagement Widgets Feedback Product Updates Knowledge Base AI…" at bounding box center [350, 247] width 497 height 633
click at [194, 121] on button at bounding box center [198, 122] width 12 height 12
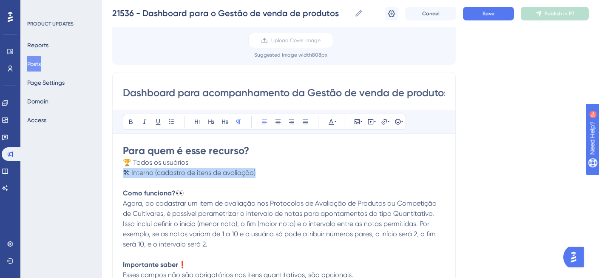
drag, startPoint x: 265, startPoint y: 173, endPoint x: 120, endPoint y: 168, distance: 144.7
click at [120, 168] on div "Dashboard para acompanhamento da Gestão de venda de produtos Bold Italic Underl…" at bounding box center [284, 207] width 344 height 270
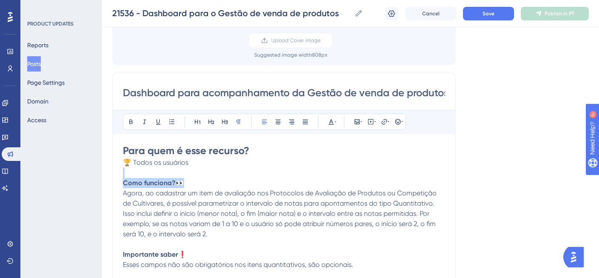
drag, startPoint x: 136, startPoint y: 178, endPoint x: 104, endPoint y: 177, distance: 32.0
click at [104, 177] on div "Performance Users Engagement Widgets Feedback Product Updates Knowledge Base AI…" at bounding box center [350, 247] width 497 height 633
click at [206, 192] on span "Agora, ao cadastrar um item de avaliação nos Protocolos de Avaliação de Produto…" at bounding box center [281, 213] width 316 height 49
drag, startPoint x: 185, startPoint y: 181, endPoint x: 119, endPoint y: 181, distance: 66.4
click at [120, 181] on div "Dashboard para acompanhamento da Gestão de venda de produtos Bold Italic Underl…" at bounding box center [284, 207] width 344 height 270
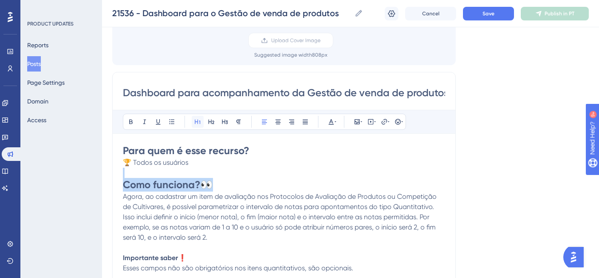
click at [195, 121] on icon at bounding box center [197, 121] width 7 height 7
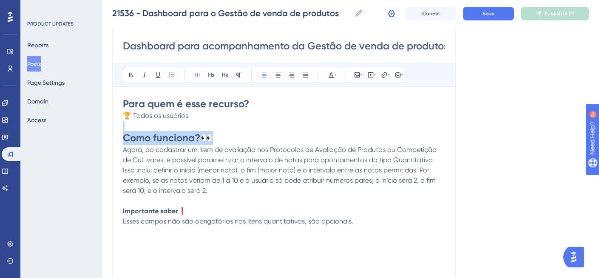
scroll to position [118, 0]
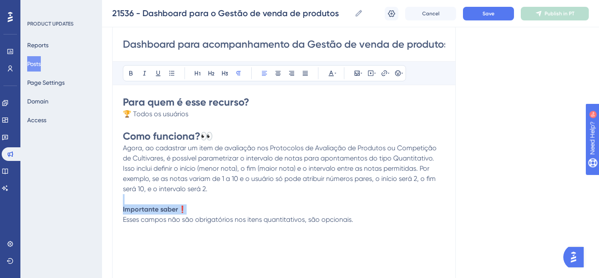
drag, startPoint x: 188, startPoint y: 209, endPoint x: 106, endPoint y: 199, distance: 82.7
click at [106, 199] on div "Performance Users Engagement Widgets Feedback Product Updates Knowledge Base AI…" at bounding box center [350, 198] width 497 height 633
click at [193, 208] on p "Importante saber ❗" at bounding box center [284, 209] width 322 height 10
drag, startPoint x: 196, startPoint y: 209, endPoint x: 119, endPoint y: 208, distance: 76.6
click at [119, 208] on div "Dashboard para acompanhamento da Gestão de venda de produtos Bold Italic Underl…" at bounding box center [284, 158] width 344 height 270
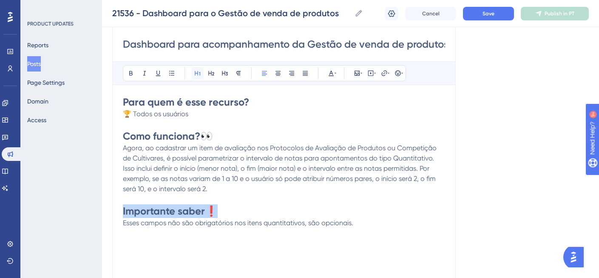
click at [198, 71] on icon at bounding box center [198, 73] width 6 height 5
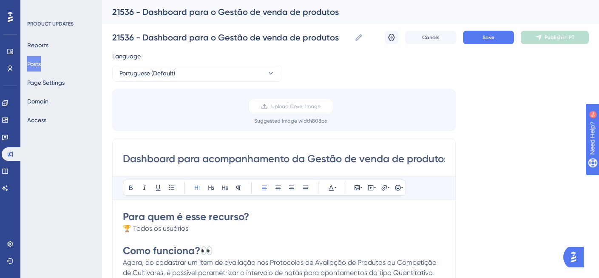
scroll to position [0, 0]
click at [302, 162] on input "Dashboard para acompanhamento da Gestão de venda de produtos" at bounding box center [284, 159] width 322 height 14
paste input "Novo painel de acompanhamento de resultados por produto"
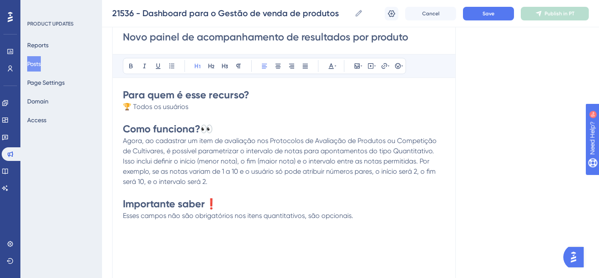
scroll to position [126, 0]
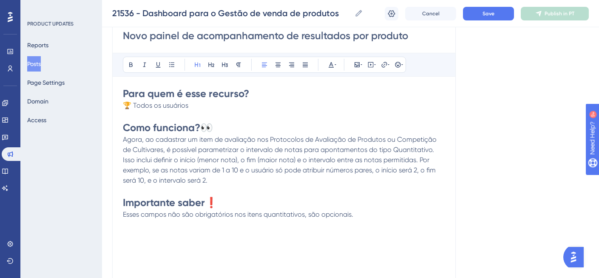
type input "Novo painel de acompanhamento de resultados por produto"
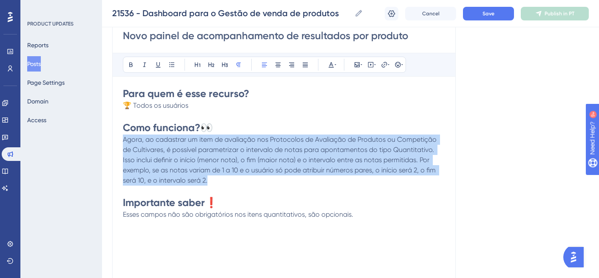
drag, startPoint x: 123, startPoint y: 141, endPoint x: 228, endPoint y: 176, distance: 110.3
click at [228, 176] on p "Agora, ao cadastrar um item de avaliação nos Protocolos de Avaliação de Produto…" at bounding box center [284, 159] width 322 height 51
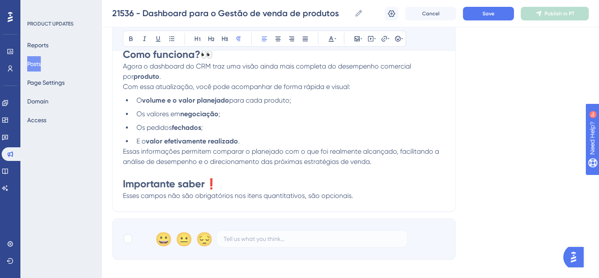
scroll to position [200, 0]
click at [284, 139] on li "E o valor efetivamente realizado ." at bounding box center [289, 141] width 312 height 10
drag, startPoint x: 361, startPoint y: 197, endPoint x: 106, endPoint y: 187, distance: 254.6
click at [106, 187] on div "Performance Users Engagement Widgets Feedback Product Updates Knowledge Base AI…" at bounding box center [350, 116] width 497 height 633
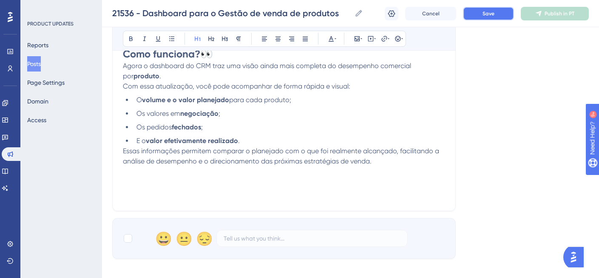
click at [505, 8] on button "Save" at bounding box center [488, 14] width 51 height 14
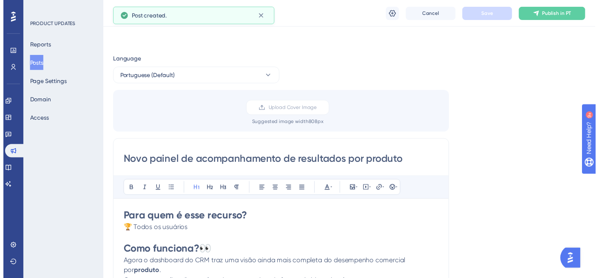
scroll to position [103, 0]
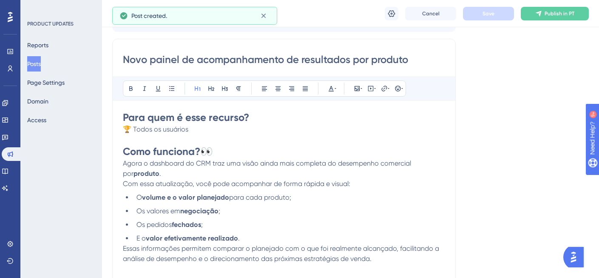
click at [41, 66] on button "Posts" at bounding box center [34, 63] width 14 height 15
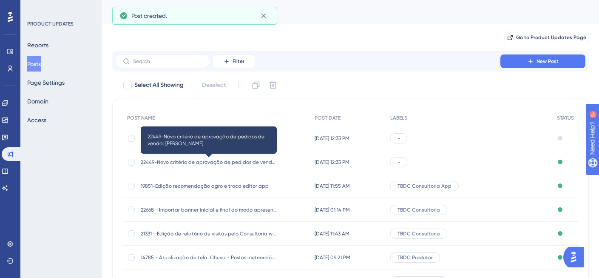
click at [210, 160] on span "22449-Novo critério de aprovação de pedidos de venda: [PERSON_NAME]" at bounding box center [209, 162] width 136 height 7
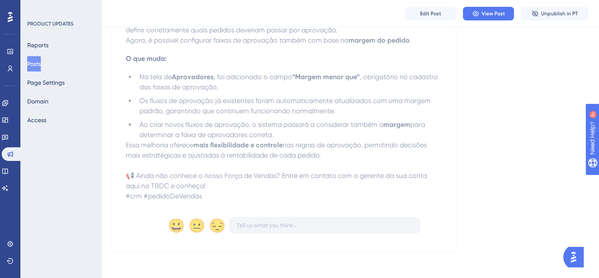
scroll to position [228, 0]
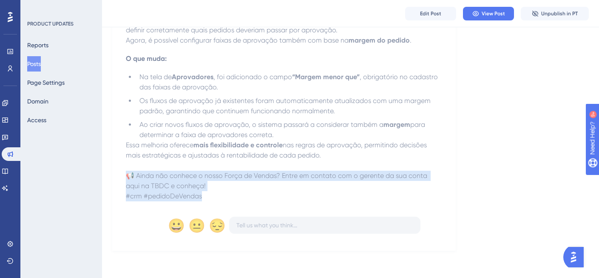
drag, startPoint x: 211, startPoint y: 197, endPoint x: 121, endPoint y: 180, distance: 91.4
click at [121, 180] on div "Novo critério de aprovação de pedidos de venda: Margem [DATE] Para quem é esse …" at bounding box center [284, 57] width 344 height 385
copy div "📢 Ainda não conhece o nosso Força de Vendas? Entre em contato com o gerente da …"
click at [41, 63] on button "Posts" at bounding box center [34, 63] width 14 height 15
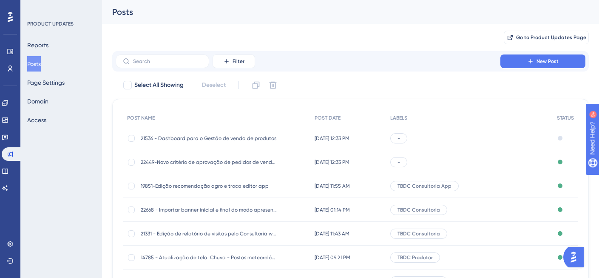
click at [268, 136] on span "21536 - Dashboard para o Gestão de venda de produtos" at bounding box center [209, 138] width 136 height 7
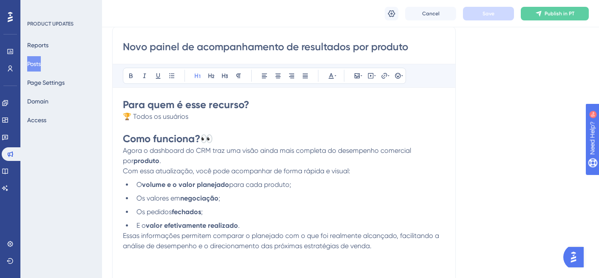
scroll to position [200, 0]
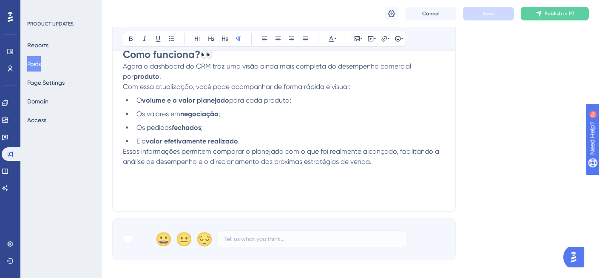
click at [132, 174] on p at bounding box center [284, 172] width 322 height 10
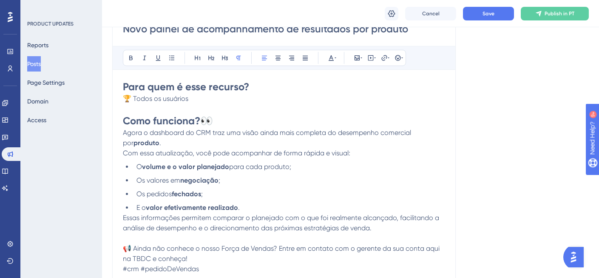
scroll to position [125, 0]
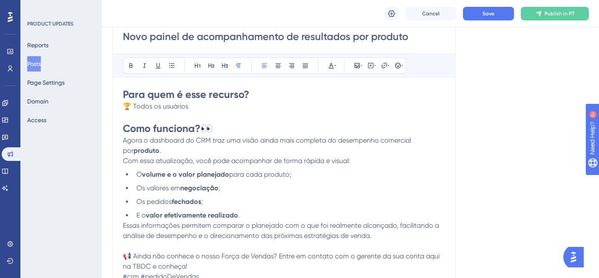
click at [211, 141] on span "Agora o dashboard do CRM traz uma visão ainda mais completa do desempenho comer…" at bounding box center [268, 145] width 290 height 18
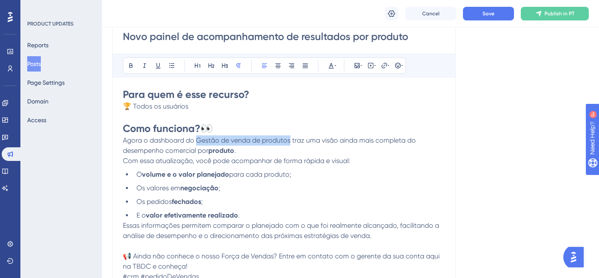
drag, startPoint x: 195, startPoint y: 140, endPoint x: 289, endPoint y: 139, distance: 94.0
click at [289, 139] on span "Agora o dashboard do Gestão de venda de produtos traz uma visão ainda mais comp…" at bounding box center [270, 145] width 295 height 18
click at [291, 140] on span "Agora o dashboard do Gestão de venda de produtos traz uma visão ainda mais comp…" at bounding box center [270, 145] width 295 height 18
drag, startPoint x: 197, startPoint y: 140, endPoint x: 291, endPoint y: 136, distance: 93.6
click at [291, 136] on span "Agora o dashboard do Gestão de venda de produtos traz uma visão ainda mais comp…" at bounding box center [270, 145] width 295 height 18
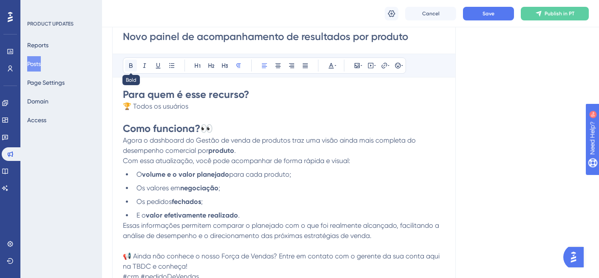
click at [133, 63] on icon at bounding box center [131, 65] width 7 height 7
click at [336, 138] on span "traz uma visão ainda mais completa do desempenho comercial por" at bounding box center [269, 145] width 292 height 18
drag, startPoint x: 209, startPoint y: 154, endPoint x: 235, endPoint y: 151, distance: 25.7
click at [235, 151] on p "Agora o dashboard do Gestão de venda de produtos traz uma visão ainda mais comp…" at bounding box center [284, 150] width 322 height 31
click at [132, 64] on icon at bounding box center [130, 65] width 3 height 5
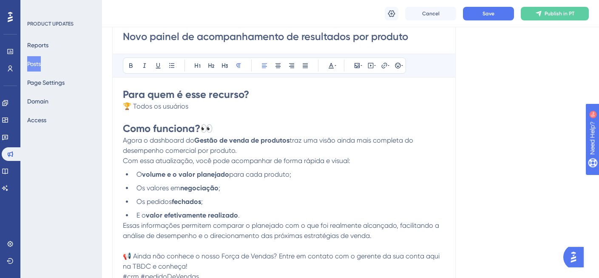
click at [346, 194] on ul "O volume e o valor planejado para cada produto; Os valores em negociação ; Os p…" at bounding box center [284, 194] width 322 height 51
drag, startPoint x: 211, startPoint y: 149, endPoint x: 234, endPoint y: 149, distance: 23.4
click at [234, 149] on span "traz uma visão ainda mais completa do desempenho comercial por produto." at bounding box center [269, 145] width 292 height 18
click at [132, 65] on icon at bounding box center [130, 65] width 3 height 5
click at [295, 177] on li "O volume e o valor planejado para cada produto;" at bounding box center [289, 174] width 312 height 10
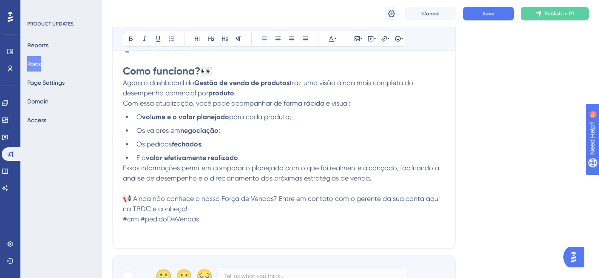
scroll to position [183, 0]
drag, startPoint x: 198, startPoint y: 221, endPoint x: 228, endPoint y: 217, distance: 30.9
click at [199, 221] on span "#crm #pedidoDeVendas" at bounding box center [161, 218] width 76 height 8
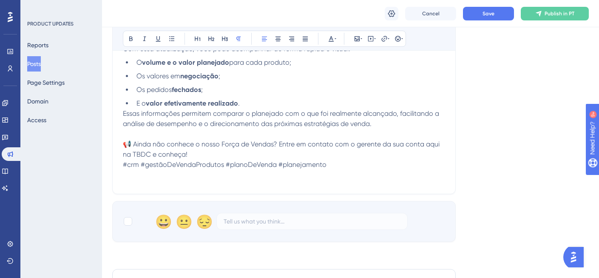
scroll to position [238, 0]
click at [126, 222] on div at bounding box center [128, 221] width 9 height 9
checkbox input "true"
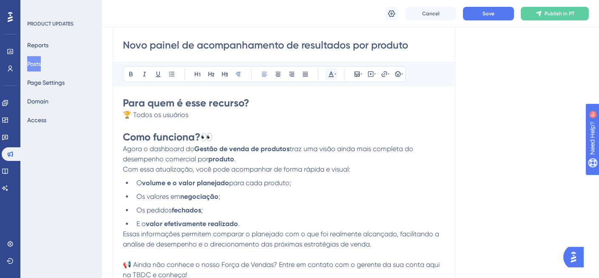
scroll to position [117, 0]
click at [226, 136] on h1 "Como funciona? 👀" at bounding box center [284, 138] width 322 height 14
click at [398, 77] on icon at bounding box center [398, 74] width 7 height 7
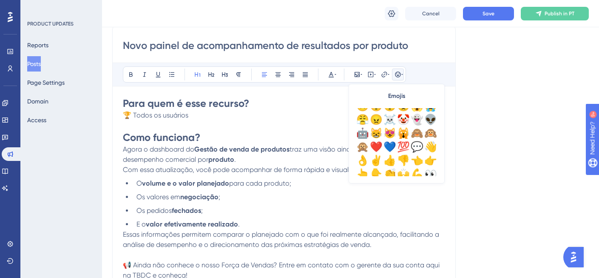
scroll to position [64, 0]
click at [405, 144] on div "💯" at bounding box center [404, 147] width 14 height 14
click at [293, 124] on p at bounding box center [284, 125] width 322 height 10
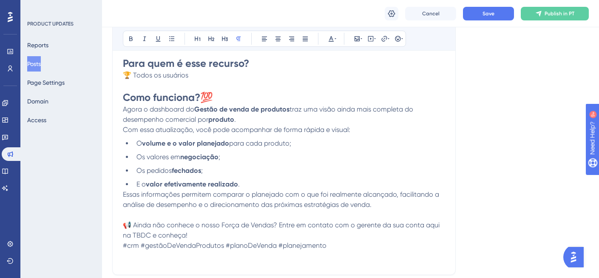
scroll to position [169, 0]
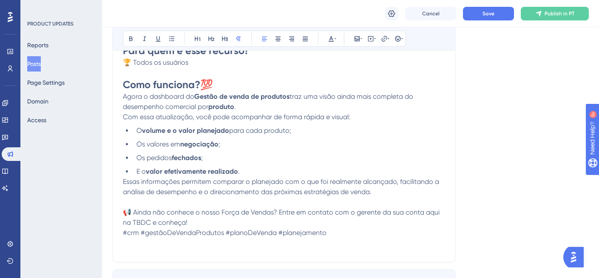
click at [130, 214] on span "📢 Ainda não conhece o nosso Força de Vendas? Entre em contato com o gerente da …" at bounding box center [282, 217] width 319 height 18
click at [399, 37] on icon at bounding box center [398, 39] width 6 height 6
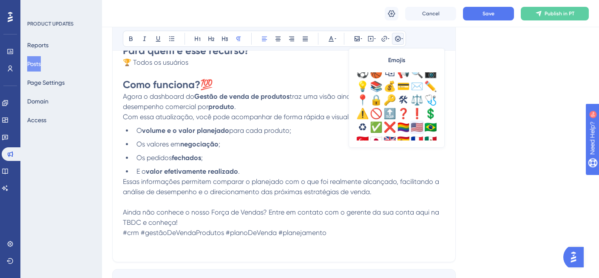
scroll to position [278, 0]
click at [393, 87] on div "💰" at bounding box center [390, 87] width 14 height 14
click at [377, 225] on p "💰 Ainda não conhece o nosso Força de Vendas? Entre em contato com o gerente da …" at bounding box center [284, 217] width 322 height 20
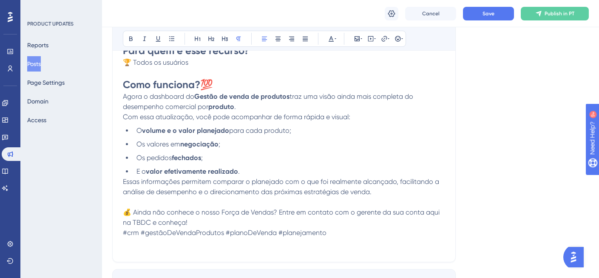
scroll to position [168, 0]
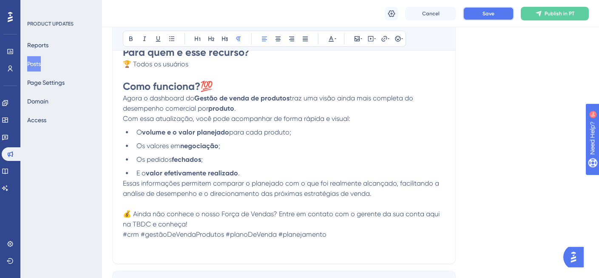
click at [491, 7] on button "Save" at bounding box center [488, 14] width 51 height 14
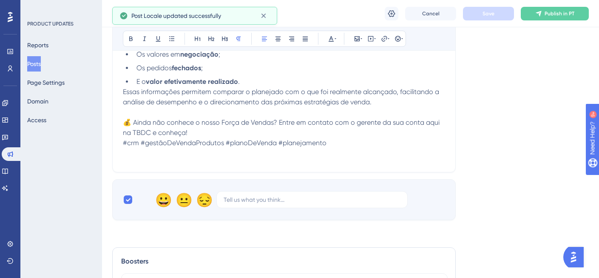
scroll to position [95, 0]
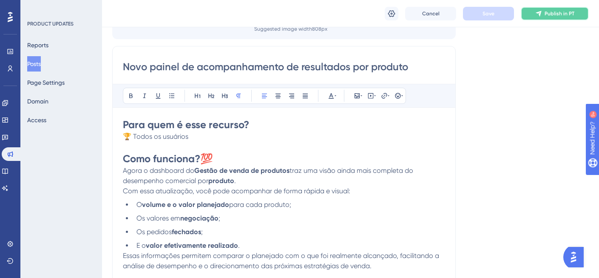
click at [559, 19] on button "Publish in PT" at bounding box center [555, 14] width 68 height 14
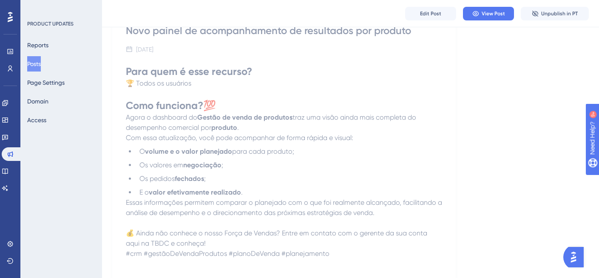
click at [41, 63] on button "Posts" at bounding box center [34, 63] width 14 height 15
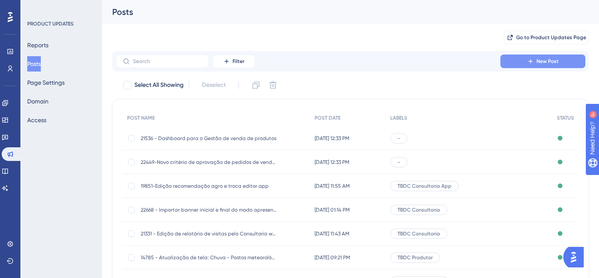
click at [547, 59] on span "New Post" at bounding box center [548, 61] width 22 height 7
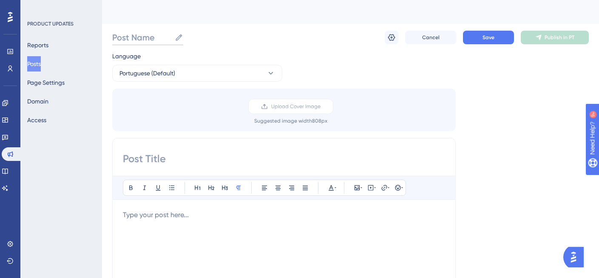
click at [166, 39] on input "Post Name" at bounding box center [141, 37] width 59 height 12
paste input "25255 - Opção de pesquisa por usuário e fazenda na tela de territórios"
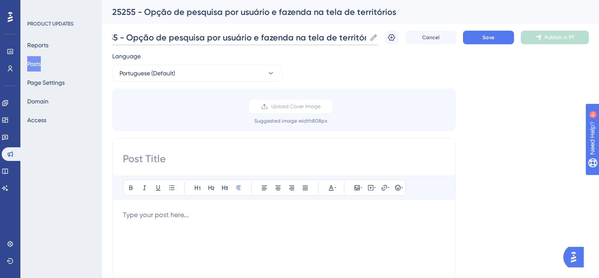
type input "25255 - Opção de pesquisa por usuário e fazenda na tela de territórios"
click at [171, 154] on input at bounding box center [284, 159] width 322 height 14
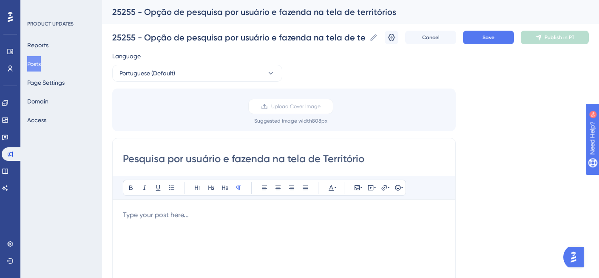
type input "Pesquisa por usuário e fazenda na tela de Território"
click at [216, 213] on p at bounding box center [284, 215] width 322 height 10
click at [160, 213] on p at bounding box center [284, 215] width 322 height 10
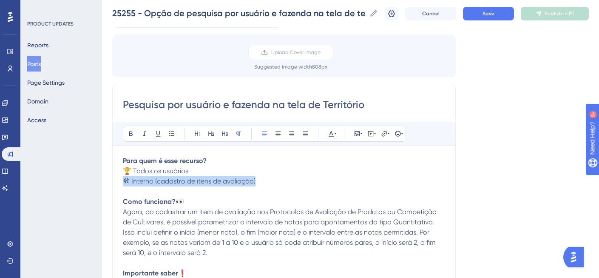
drag, startPoint x: 278, startPoint y: 182, endPoint x: 111, endPoint y: 177, distance: 167.2
click at [111, 177] on div "Performance Users Engagement Widgets Feedback Product Updates Knowledge Base AI…" at bounding box center [350, 259] width 497 height 633
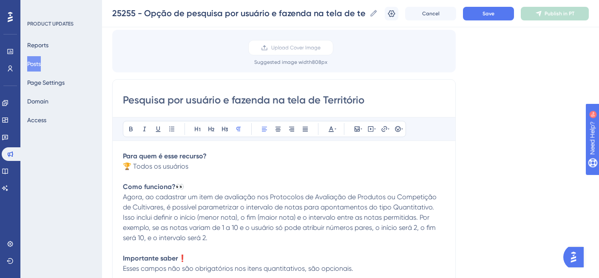
scroll to position [98, 0]
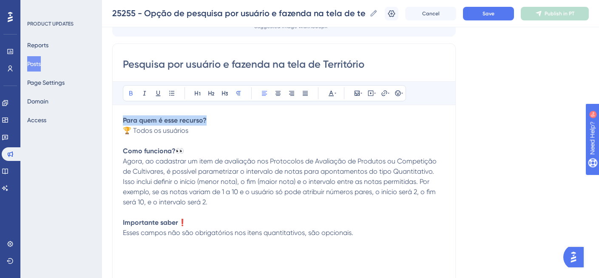
drag, startPoint x: 211, startPoint y: 120, endPoint x: 111, endPoint y: 116, distance: 100.5
click at [111, 116] on div "Performance Users Engagement Widgets Feedback Product Updates Knowledge Base AI…" at bounding box center [350, 218] width 497 height 633
click at [195, 93] on icon at bounding box center [198, 93] width 6 height 5
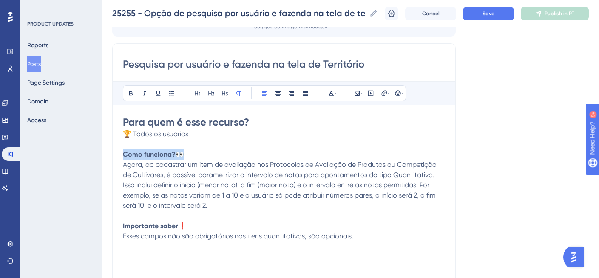
drag, startPoint x: 190, startPoint y: 155, endPoint x: 119, endPoint y: 149, distance: 71.7
click at [119, 149] on div "Pesquisa por usuário e fazenda na tela de Território Bold Italic Underline Bull…" at bounding box center [284, 178] width 344 height 270
click at [195, 94] on icon at bounding box center [198, 93] width 6 height 5
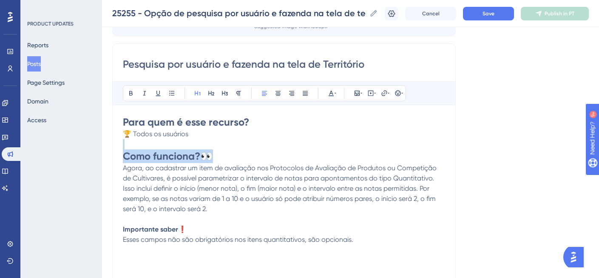
click at [220, 160] on h1 "Como funciona? 👀" at bounding box center [284, 156] width 322 height 14
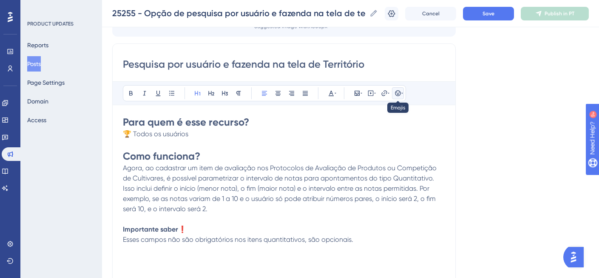
click at [401, 91] on icon at bounding box center [398, 93] width 7 height 7
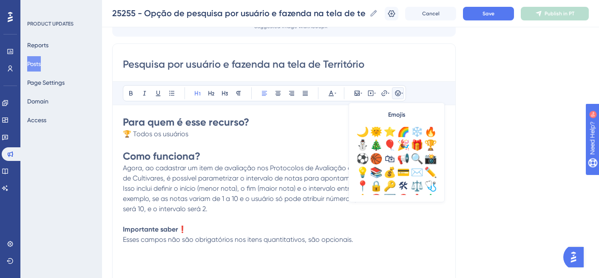
scroll to position [299, 0]
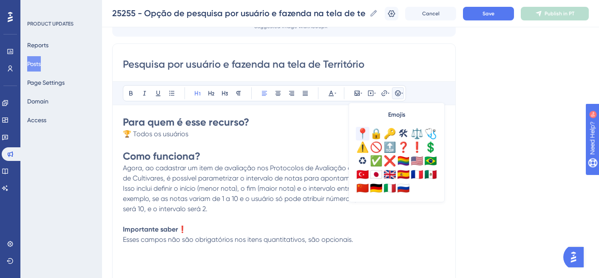
click at [362, 129] on div "📍" at bounding box center [363, 134] width 14 height 14
click at [274, 197] on span "Agora, ao cadastrar um item de avaliação nos Protocolos de Avaliação de Produto…" at bounding box center [281, 188] width 316 height 49
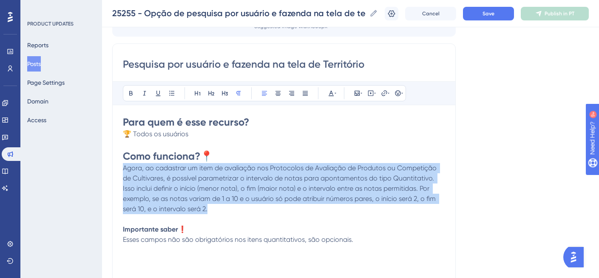
drag, startPoint x: 123, startPoint y: 168, endPoint x: 209, endPoint y: 204, distance: 93.4
click at [209, 204] on p "Agora, ao cadastrar um item de avaliação nos Protocolos de Avaliação de Produto…" at bounding box center [284, 188] width 322 height 51
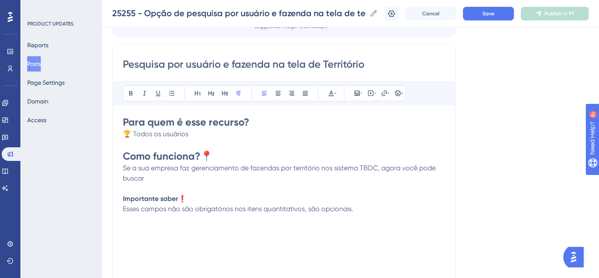
drag, startPoint x: 363, startPoint y: 211, endPoint x: 108, endPoint y: 202, distance: 255.4
click at [108, 202] on div "Performance Users Engagement Widgets Feedback Product Updates Knowledge Base AI…" at bounding box center [350, 218] width 497 height 633
click at [162, 246] on div "Para quem é esse recurso? 🏆 Todos os usuários Como funciona? 📍 Se a sua empresa…" at bounding box center [284, 208] width 322 height 187
click at [153, 185] on p at bounding box center [284, 188] width 322 height 10
click at [147, 178] on p "Se a sua empresa faz gerenciamento de fazendas por território nos sistema TBDC,…" at bounding box center [284, 173] width 322 height 20
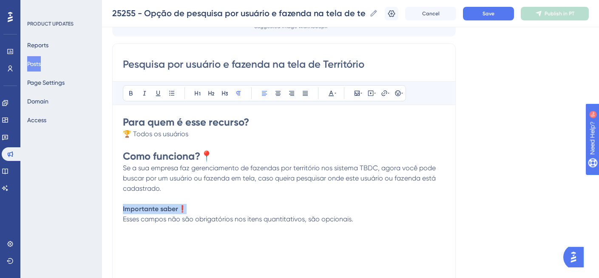
drag, startPoint x: 185, startPoint y: 208, endPoint x: 114, endPoint y: 210, distance: 71.1
click at [114, 210] on div "Pesquisa por usuário e fazenda na tela de Território Bold Italic Underline Bull…" at bounding box center [284, 178] width 344 height 270
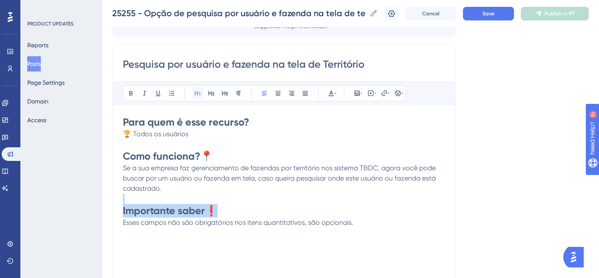
click at [198, 94] on icon at bounding box center [197, 93] width 7 height 7
drag, startPoint x: 317, startPoint y: 228, endPoint x: 323, endPoint y: 227, distance: 6.0
click at [317, 228] on div "Para quem é esse recurso? 🏆 Todos os usuários Como funciona? 📍 Se a sua empresa…" at bounding box center [284, 208] width 322 height 187
drag, startPoint x: 361, startPoint y: 223, endPoint x: 116, endPoint y: 227, distance: 245.5
click at [115, 228] on div "Pesquisa por usuário e fazenda na tela de Território Bold Italic Underline Bull…" at bounding box center [284, 178] width 344 height 270
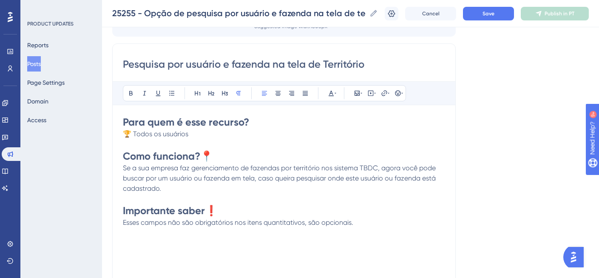
click at [130, 223] on span "Esses campos não são obrigatórios nos itens quantitativos, são opcionais." at bounding box center [238, 222] width 231 height 8
drag, startPoint x: 362, startPoint y: 224, endPoint x: 123, endPoint y: 222, distance: 239.1
click at [123, 222] on p "Esses campos não são obrigatórios nos itens quantitativos, são opcionais." at bounding box center [284, 222] width 322 height 10
click at [218, 210] on h1 "Importante saber ❗" at bounding box center [284, 211] width 322 height 14
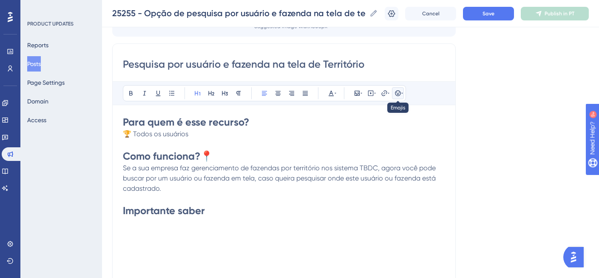
click at [393, 91] on button at bounding box center [398, 93] width 12 height 12
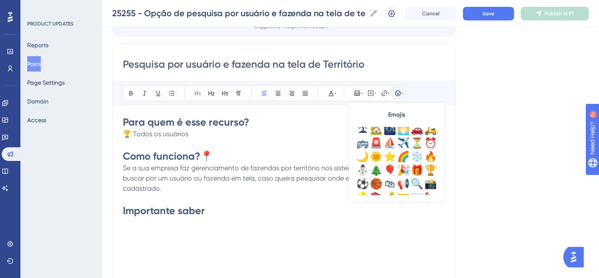
scroll to position [228, 0]
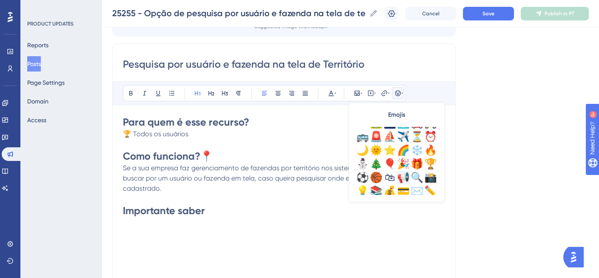
click at [403, 176] on div "📢" at bounding box center [404, 178] width 14 height 14
click at [242, 90] on icon at bounding box center [238, 93] width 7 height 7
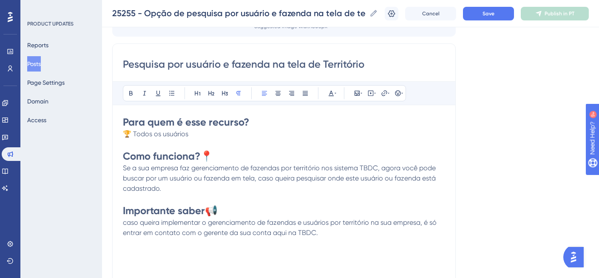
click at [127, 222] on span "caso queira implementar o gerenciamento de fazendas e usuários por território n…" at bounding box center [281, 227] width 316 height 18
click at [282, 167] on span "Se a sua empresa faz gerenciamento de fazendas por território nos sistema TBDC,…" at bounding box center [280, 178] width 315 height 29
click at [365, 168] on span "Se a sua empresa faz gerenciamento de fazendas e usuários por território nos si…" at bounding box center [279, 178] width 312 height 29
drag, startPoint x: 120, startPoint y: 169, endPoint x: 208, endPoint y: 183, distance: 89.2
click at [208, 183] on div "Pesquisa por usuário e fazenda na tela de Território Bold Italic Underline Bull…" at bounding box center [284, 178] width 344 height 270
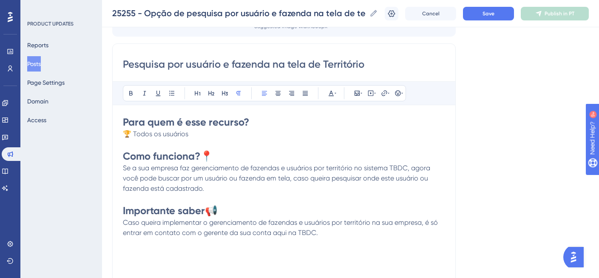
drag, startPoint x: 205, startPoint y: 188, endPoint x: 115, endPoint y: 171, distance: 91.5
click at [115, 171] on div "Pesquisa por usuário e fazenda na tela de Território Bold Italic Underline Bull…" at bounding box center [284, 178] width 344 height 270
copy span "Se a sua empresa faz gerenciamento de fazendas e usuários por território no sis…"
click at [421, 222] on span "Caso queira implementar o gerenciamento de fazendas e usuários por território n…" at bounding box center [281, 227] width 317 height 18
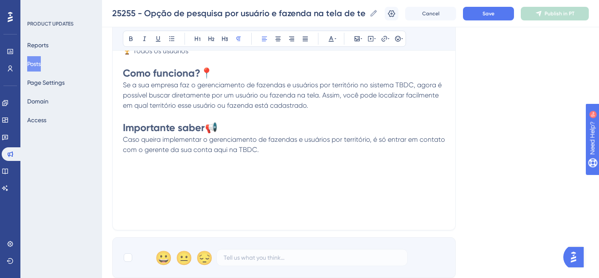
scroll to position [211, 0]
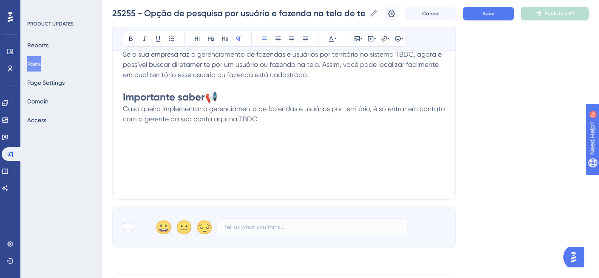
click at [125, 227] on div at bounding box center [128, 226] width 9 height 9
checkbox input "true"
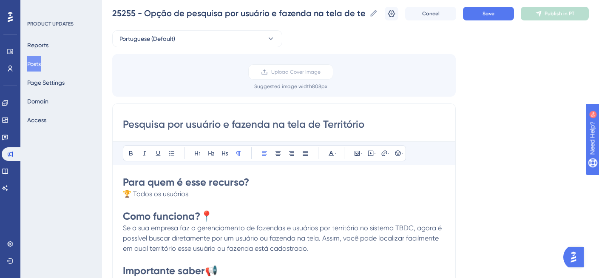
scroll to position [67, 0]
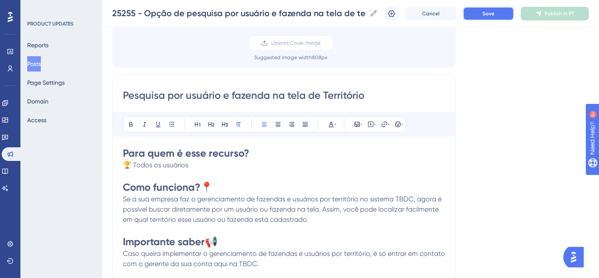
click at [475, 14] on button "Save" at bounding box center [488, 14] width 51 height 14
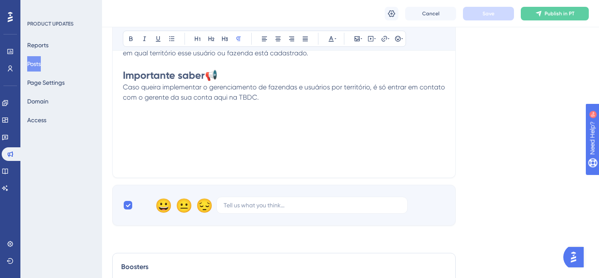
scroll to position [239, 0]
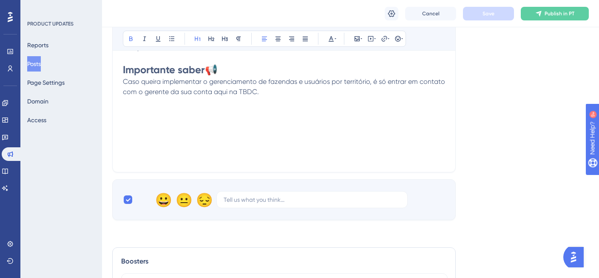
click at [275, 94] on p "Caso queira implementar o gerenciamento de fazendas e usuários por território, …" at bounding box center [284, 87] width 322 height 20
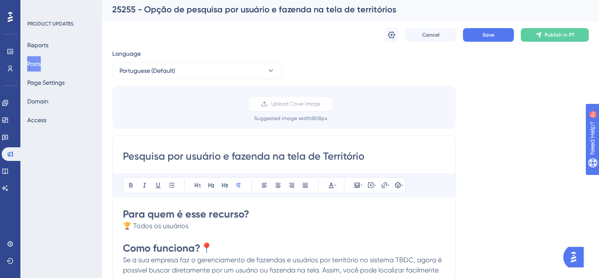
scroll to position [0, 0]
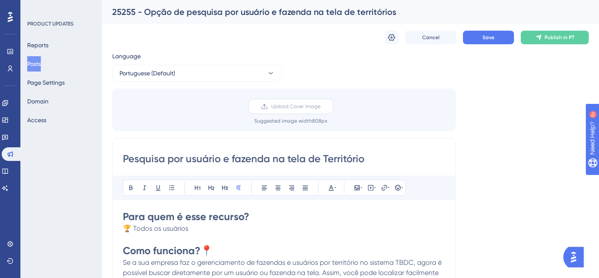
click at [315, 110] on label "Upload Cover Image" at bounding box center [290, 106] width 85 height 15
click at [321, 106] on input "Upload Cover Image" at bounding box center [321, 106] width 0 height 0
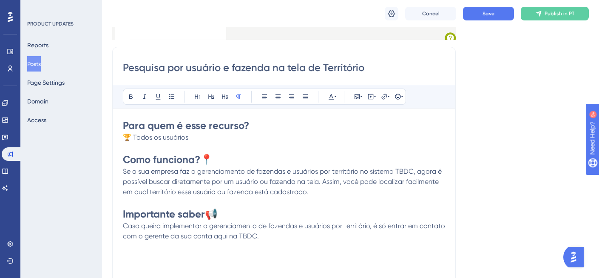
scroll to position [236, 0]
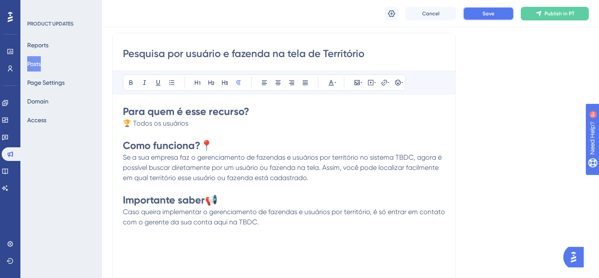
click at [496, 17] on button "Save" at bounding box center [488, 14] width 51 height 14
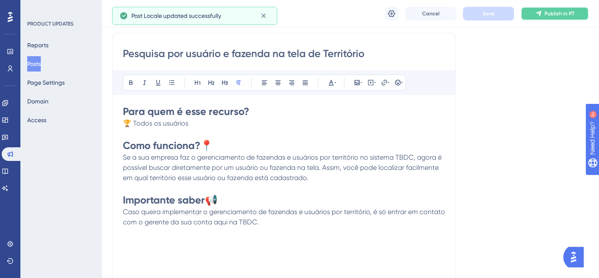
click at [562, 15] on span "Publish in PT" at bounding box center [560, 13] width 30 height 7
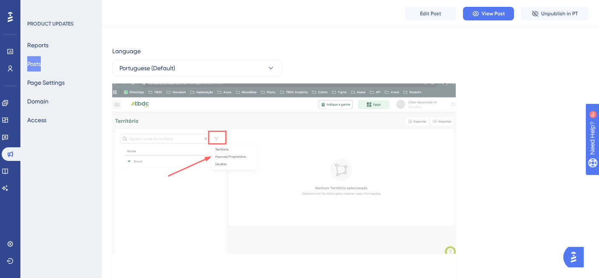
scroll to position [0, 0]
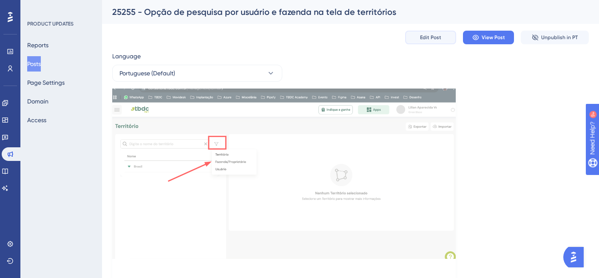
click at [423, 38] on span "Edit Post" at bounding box center [430, 37] width 21 height 7
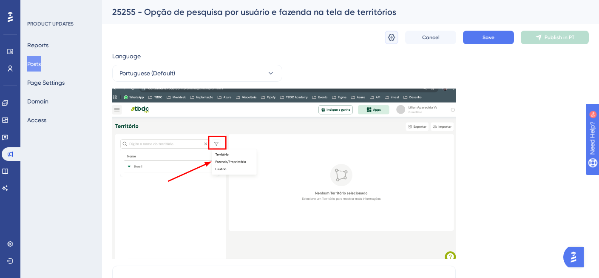
click at [391, 37] on icon at bounding box center [392, 37] width 9 height 9
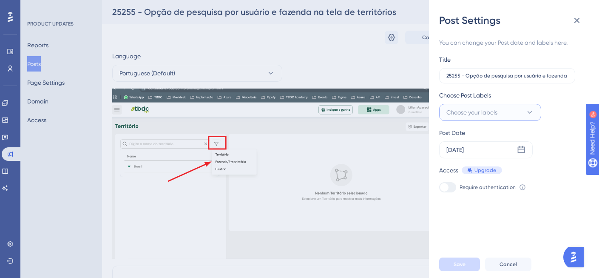
click at [504, 111] on button "Choose your labels" at bounding box center [490, 112] width 102 height 17
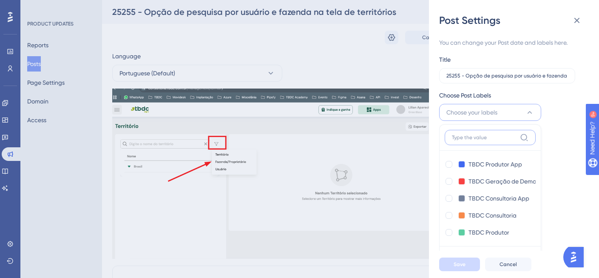
scroll to position [7, 0]
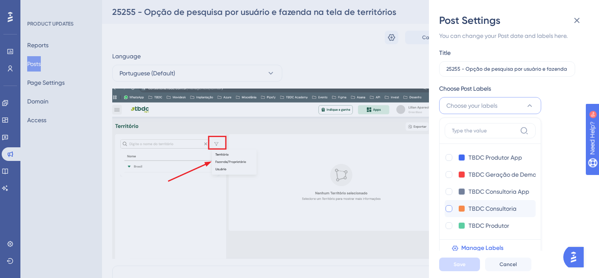
click at [448, 208] on div at bounding box center [449, 208] width 7 height 7
checkbox input "true"
click at [468, 271] on button "Save" at bounding box center [459, 264] width 41 height 14
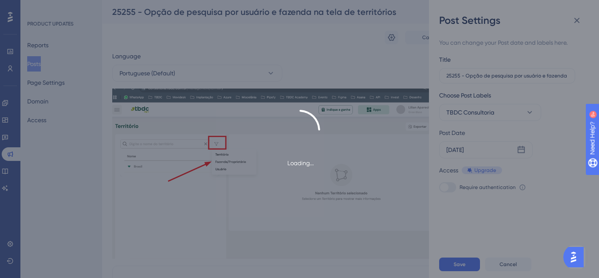
scroll to position [0, 0]
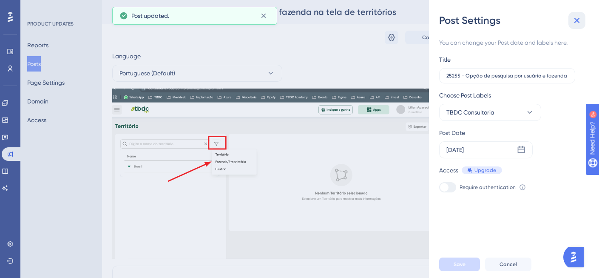
click at [573, 19] on icon at bounding box center [577, 20] width 10 height 10
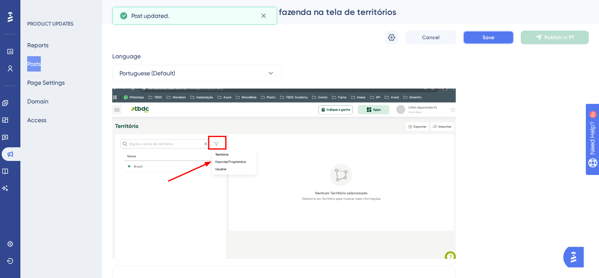
click at [483, 38] on span "Save" at bounding box center [489, 37] width 12 height 7
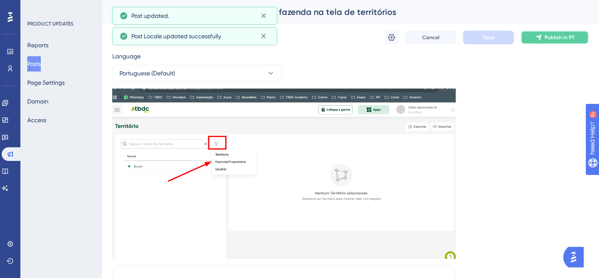
click at [564, 34] on span "Publish in PT" at bounding box center [560, 37] width 30 height 7
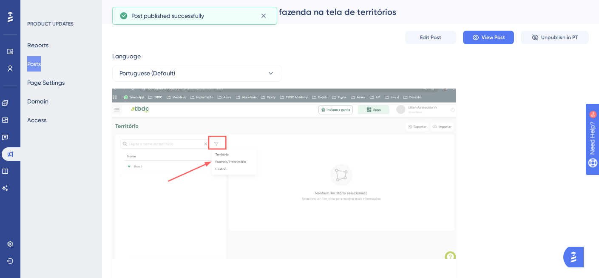
click at [40, 62] on button "Posts" at bounding box center [34, 63] width 14 height 15
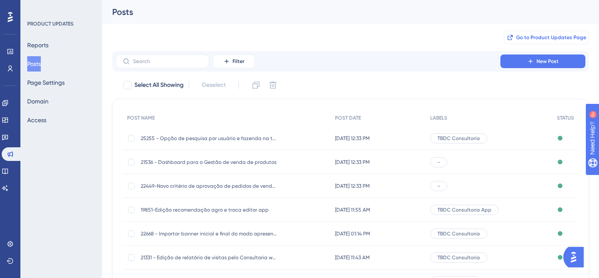
click at [546, 37] on span "Go to Product Updates Page" at bounding box center [551, 37] width 70 height 7
